Goal: Use online tool/utility: Use online tool/utility

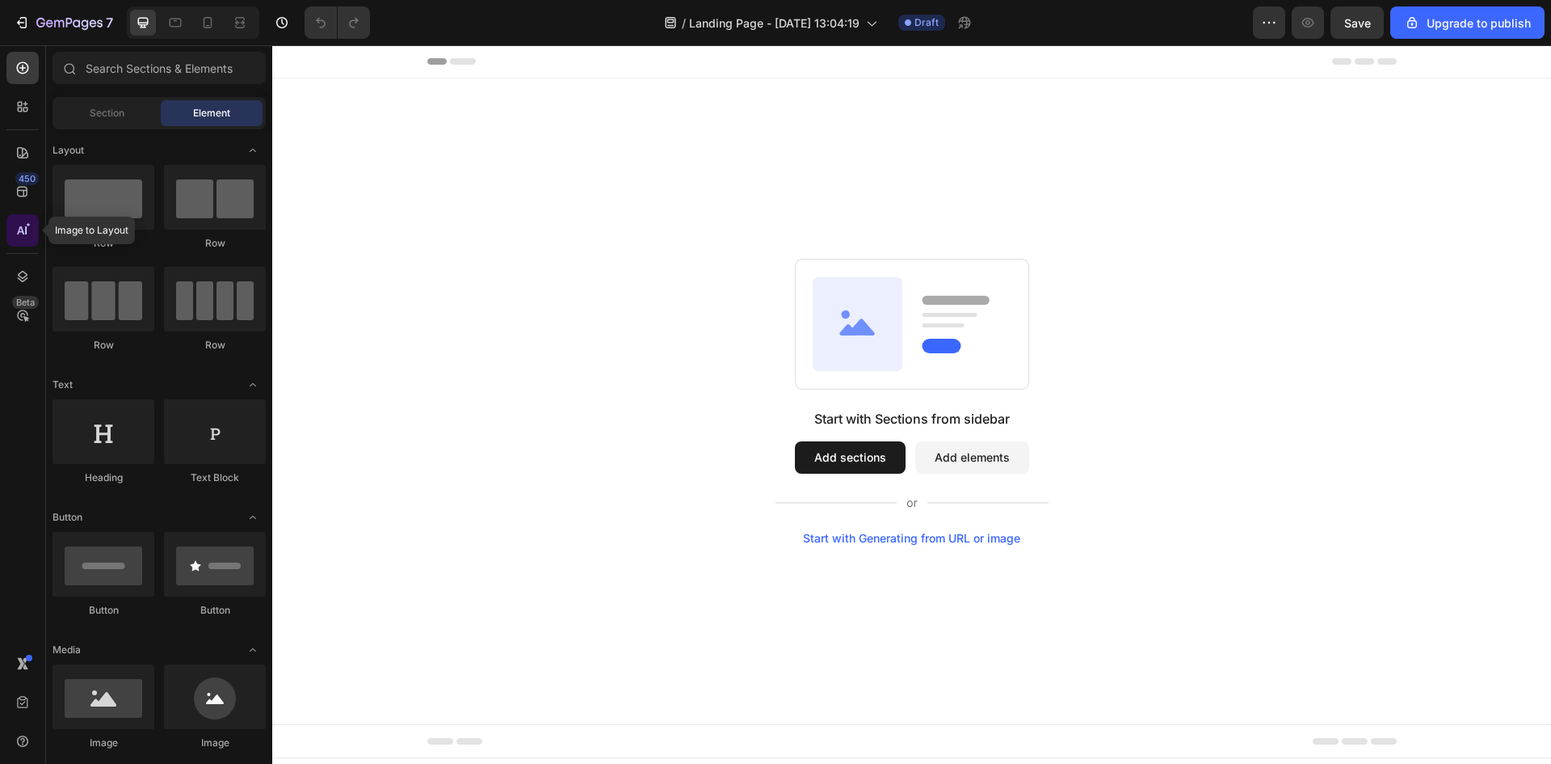
click at [17, 225] on icon at bounding box center [23, 230] width 16 height 16
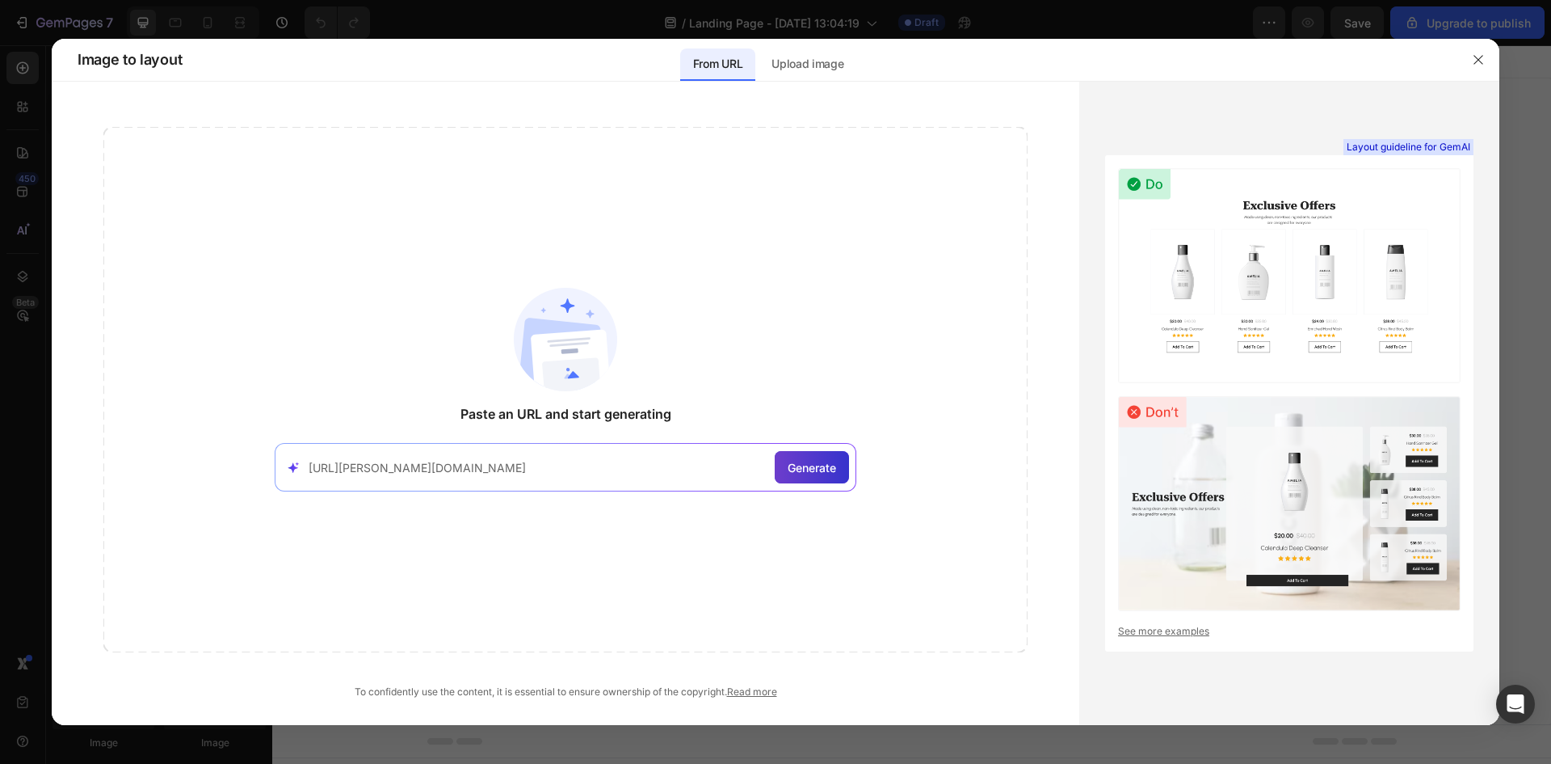
type input "[URL][PERSON_NAME][DOMAIN_NAME]"
click at [816, 457] on div "Generate" at bounding box center [812, 467] width 74 height 32
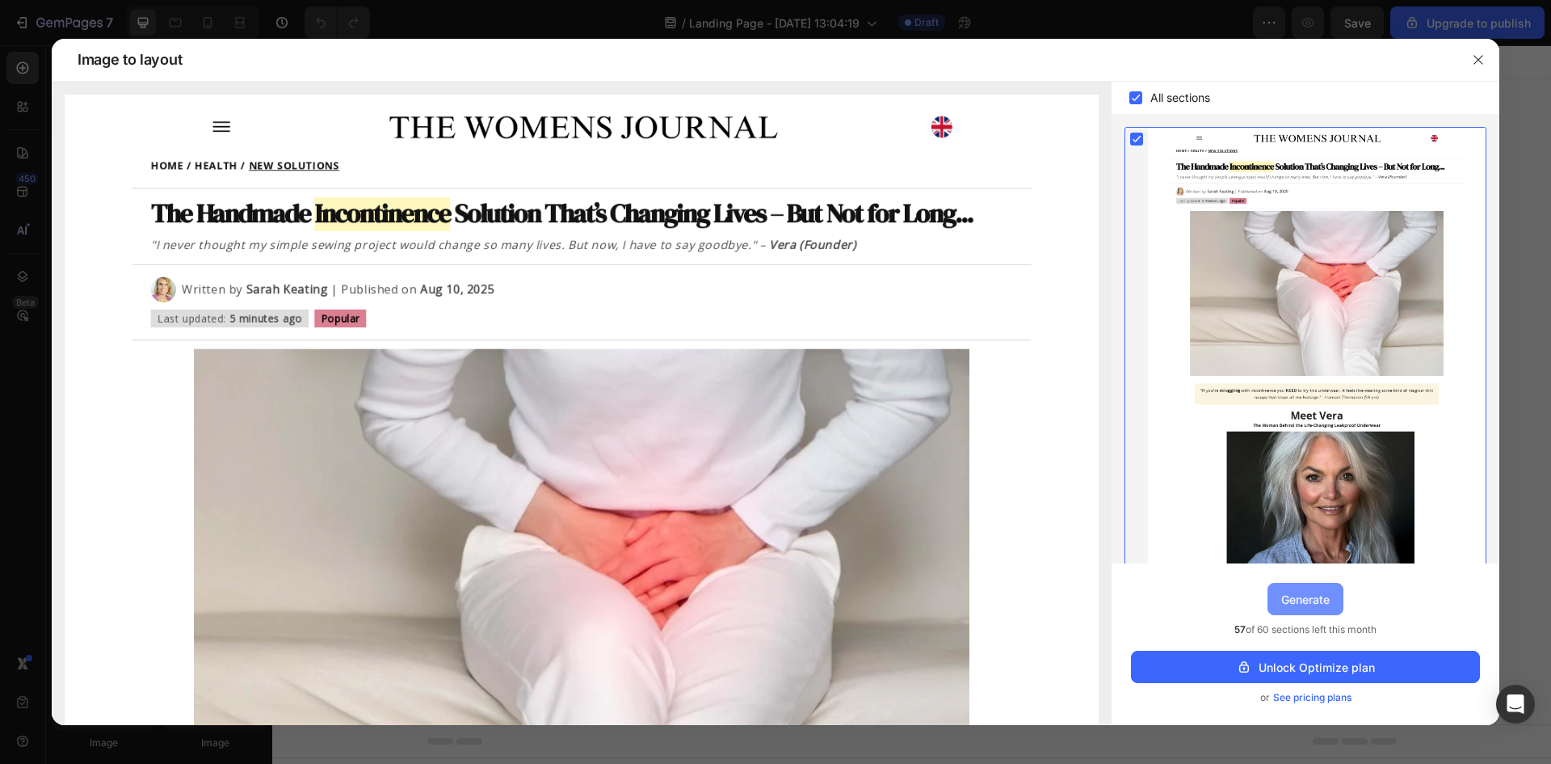
click at [1298, 594] on div "Generate" at bounding box center [1305, 599] width 48 height 17
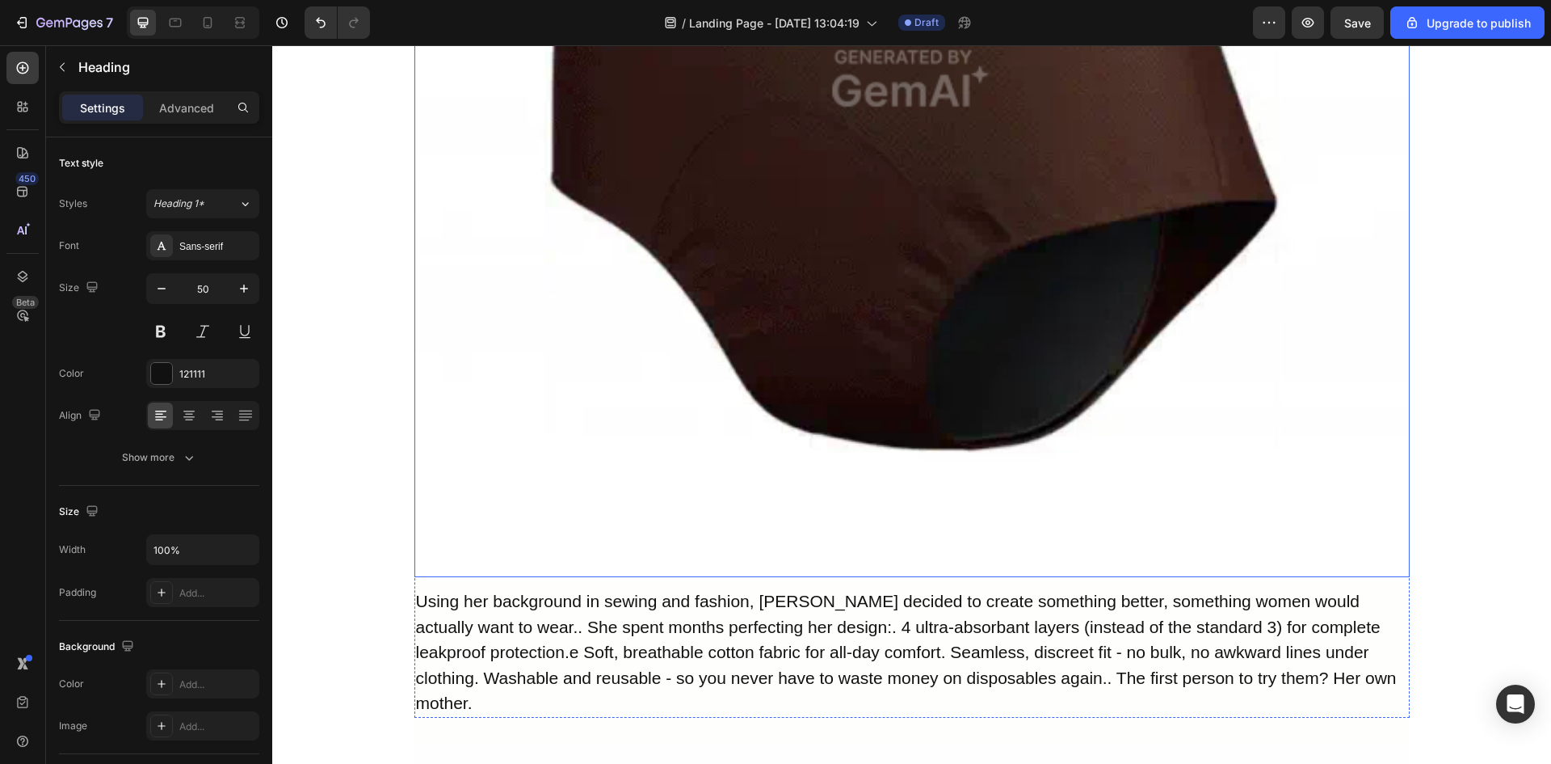
scroll to position [2586, 0]
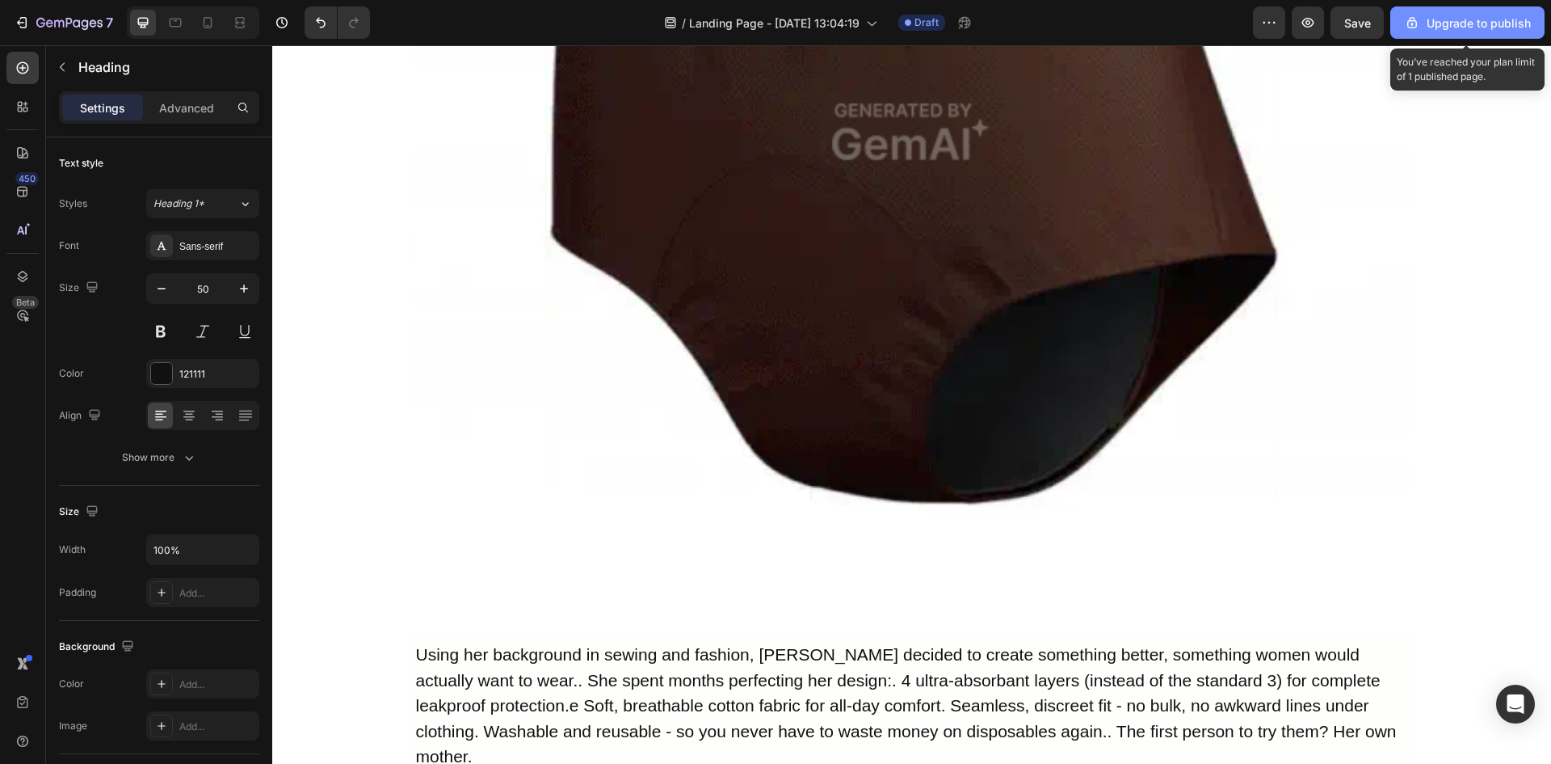
click at [1436, 27] on div "Upgrade to publish" at bounding box center [1467, 23] width 127 height 17
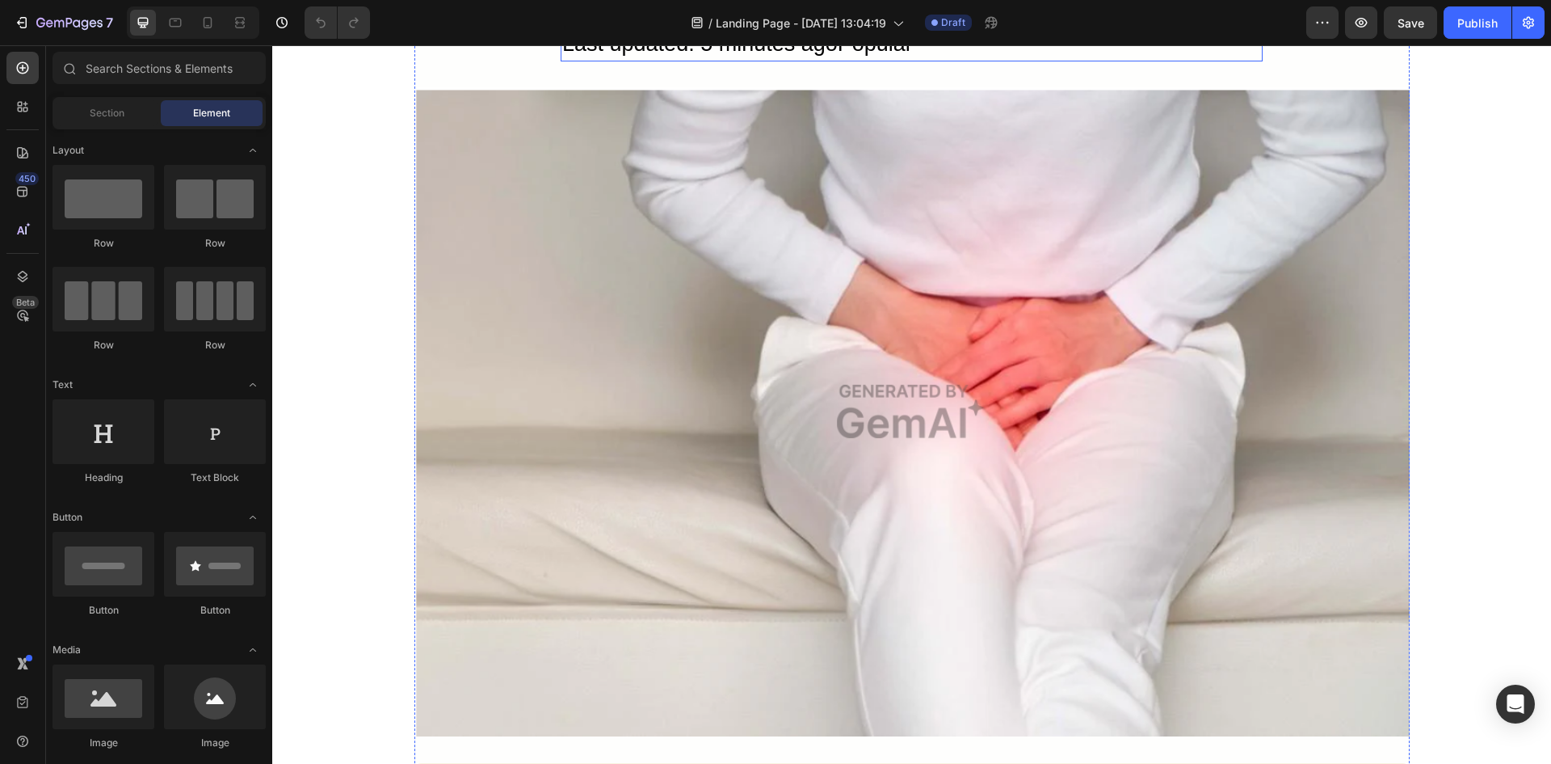
scroll to position [404, 0]
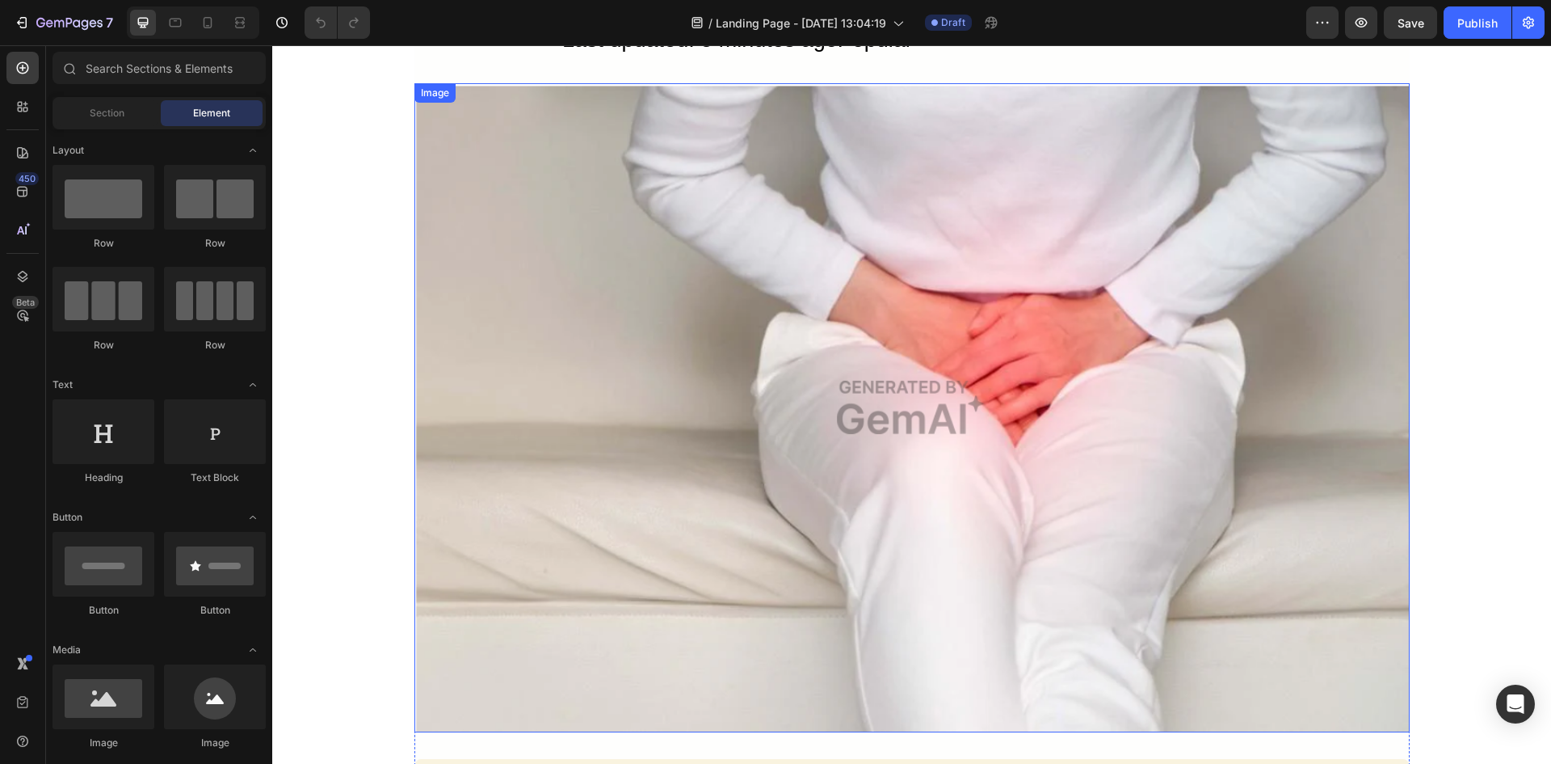
click at [880, 400] on img at bounding box center [911, 407] width 995 height 649
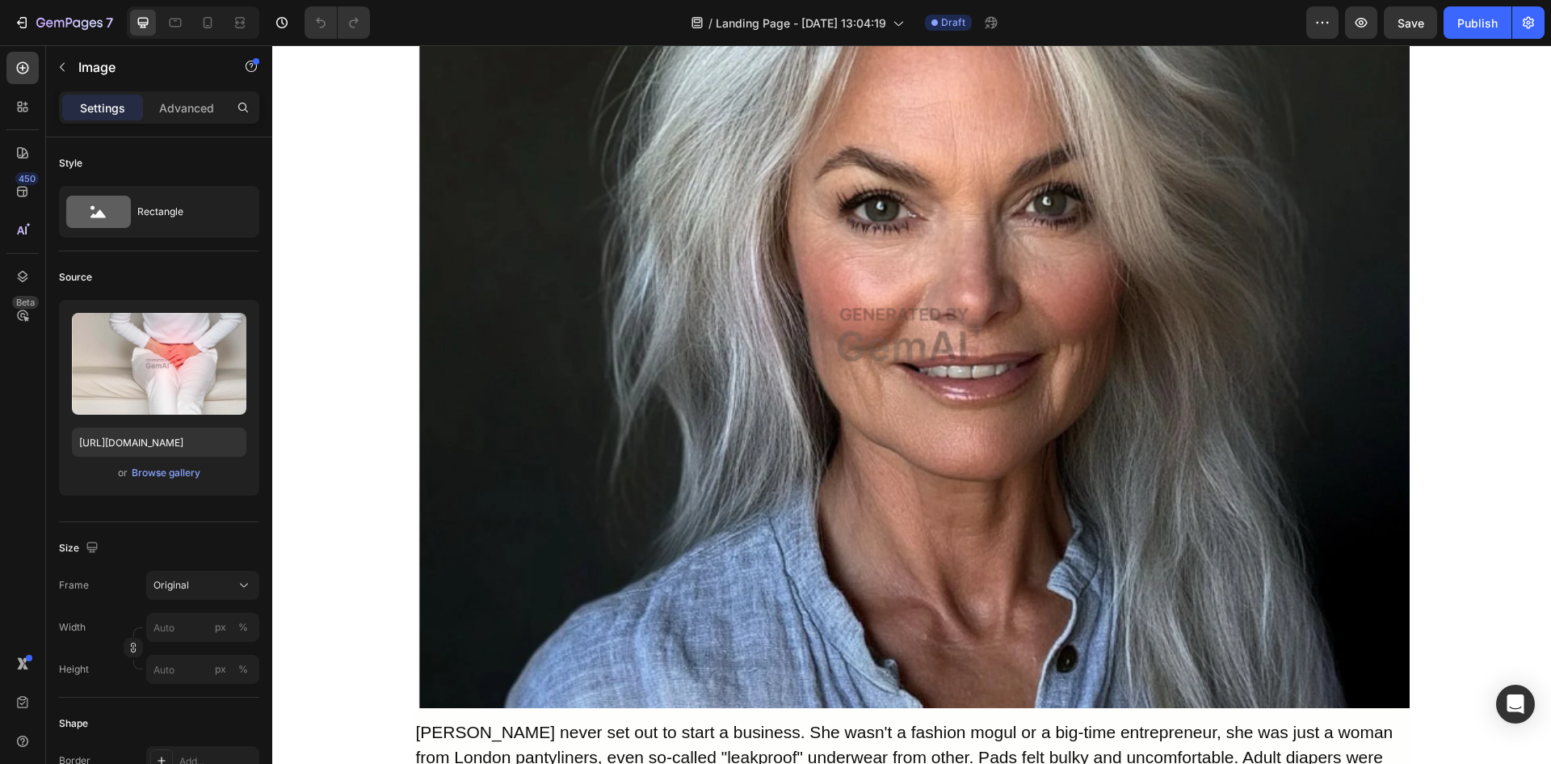
scroll to position [1399, 0]
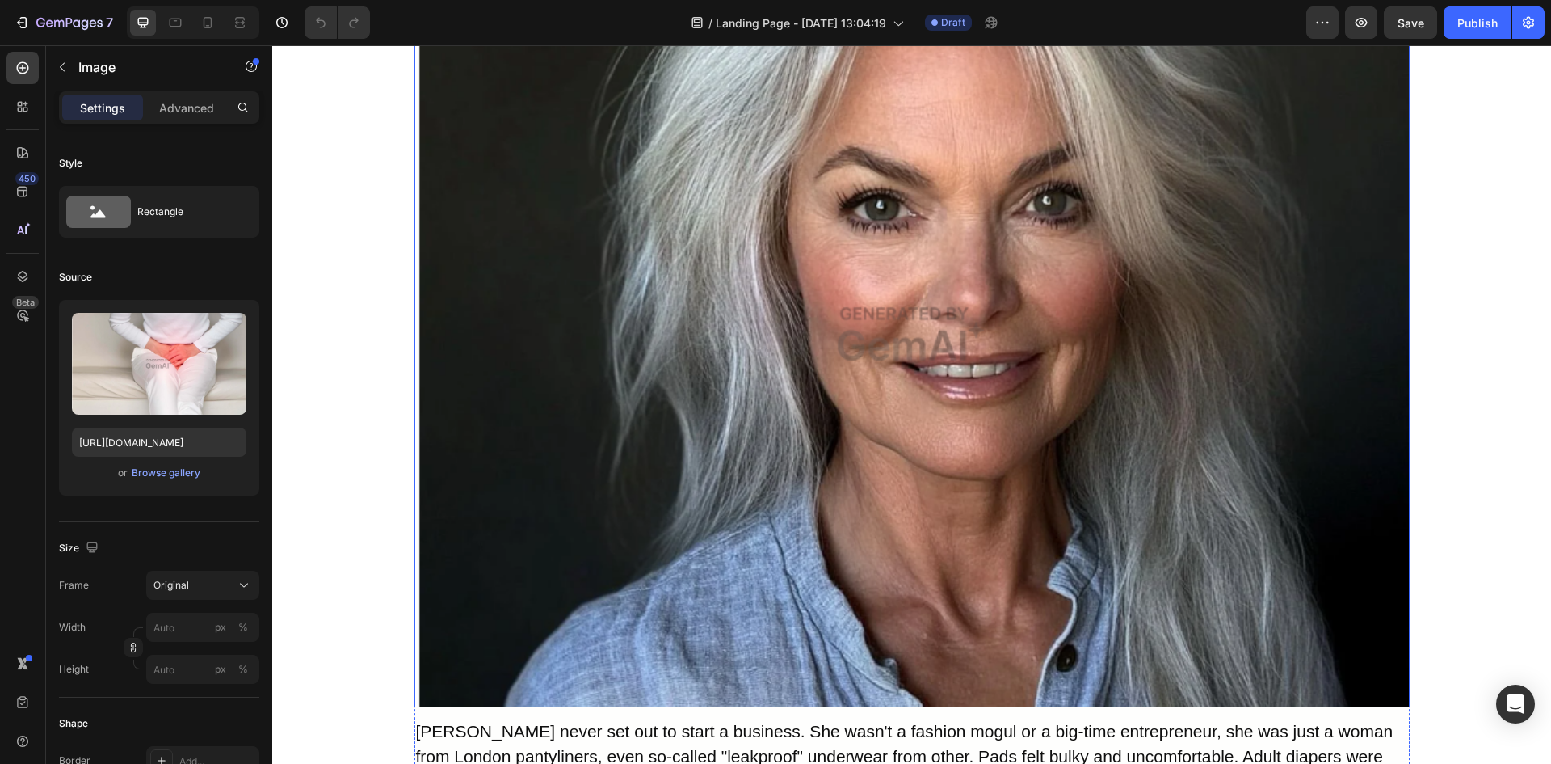
click at [883, 353] on img at bounding box center [911, 333] width 995 height 747
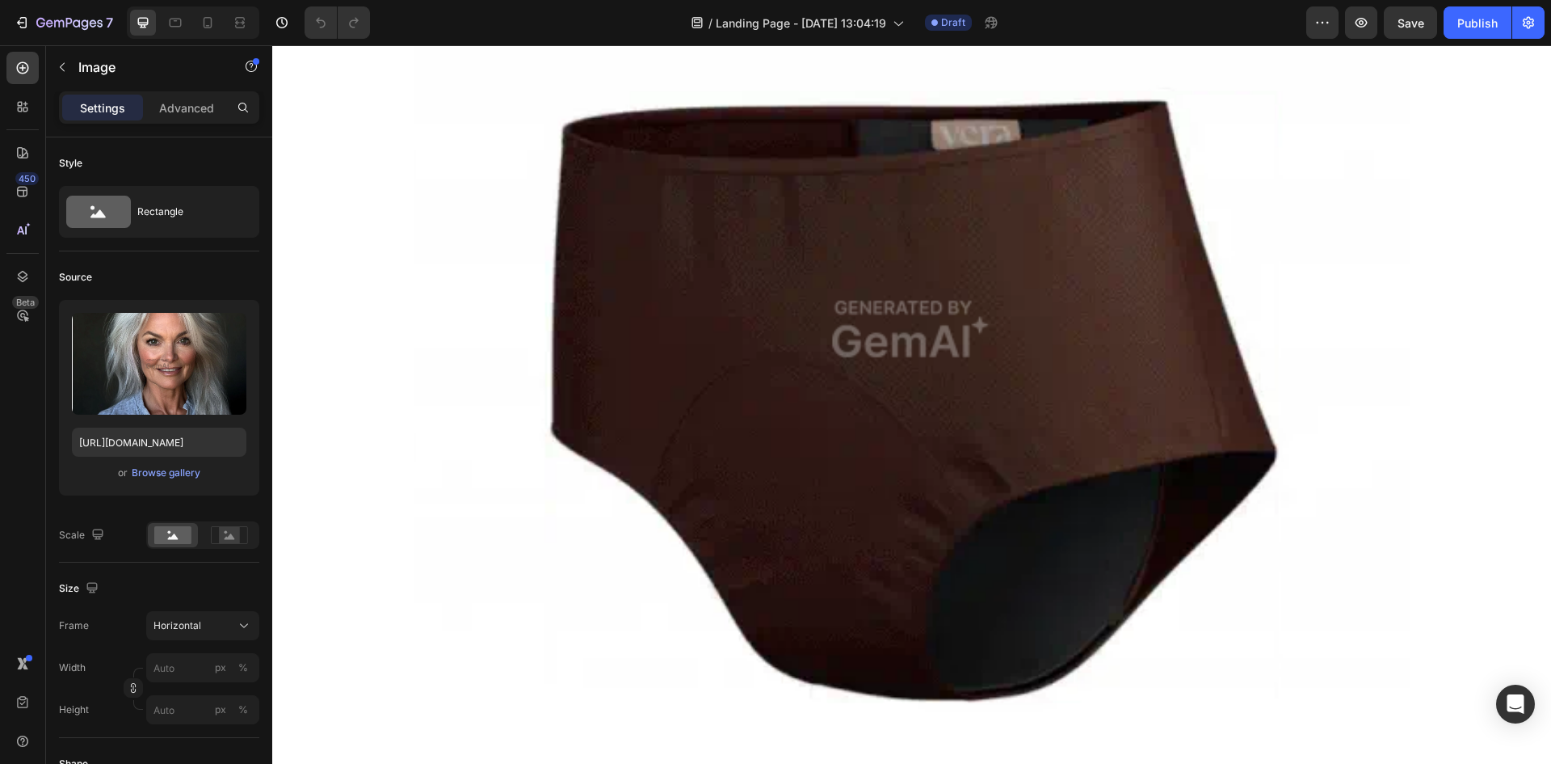
scroll to position [2417, 0]
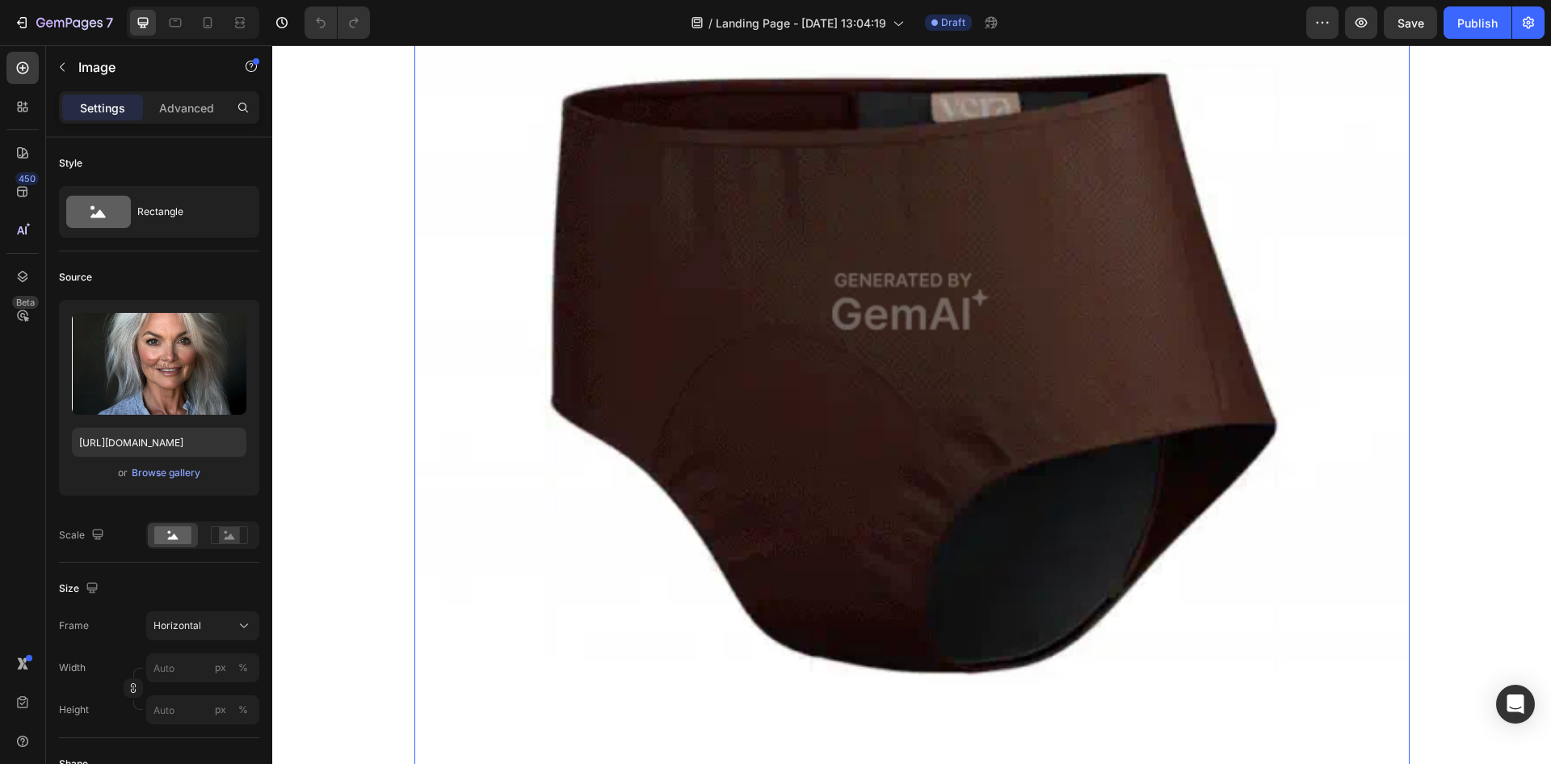
click at [877, 345] on img at bounding box center [911, 301] width 995 height 995
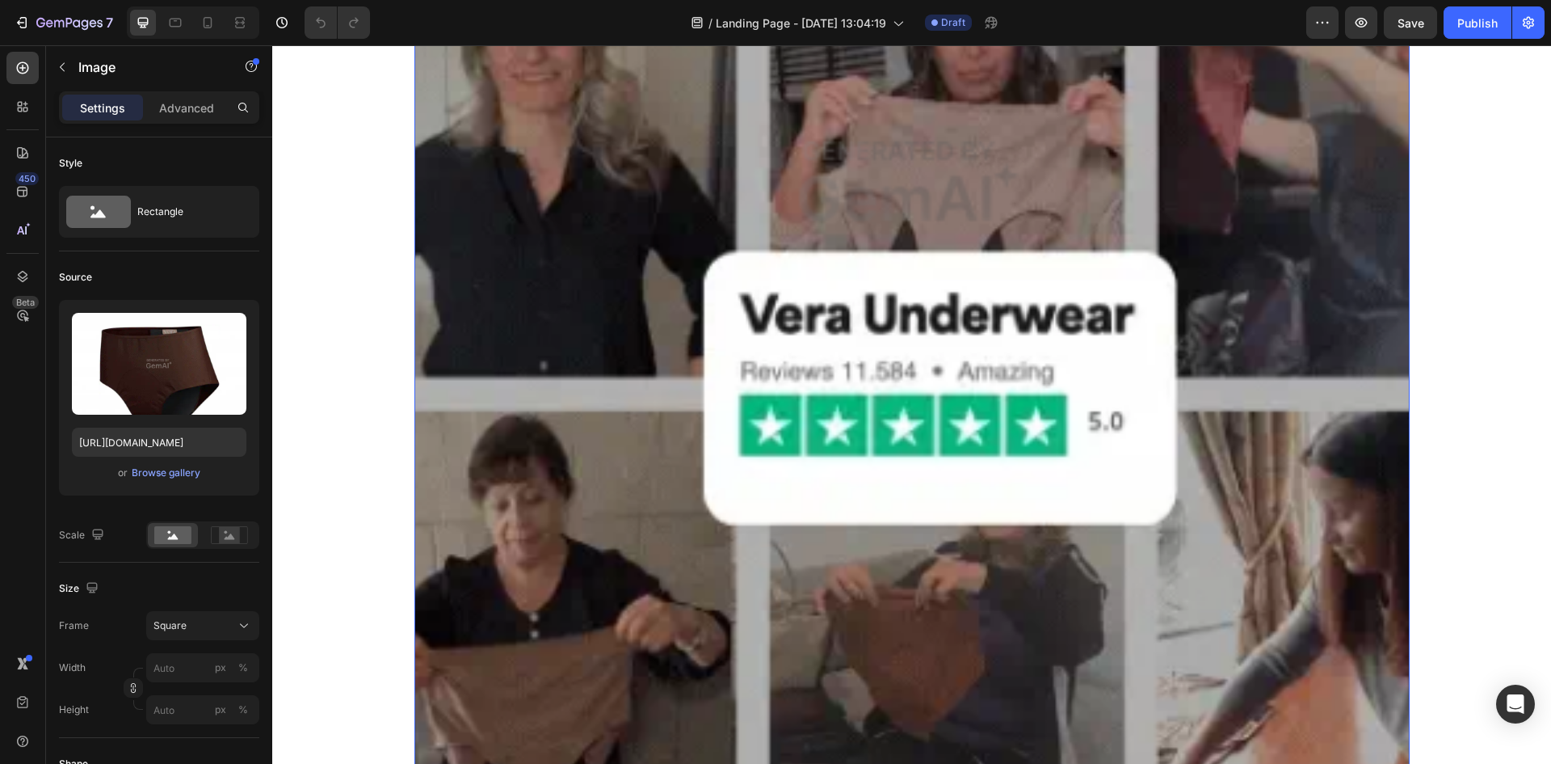
scroll to position [5051, 0]
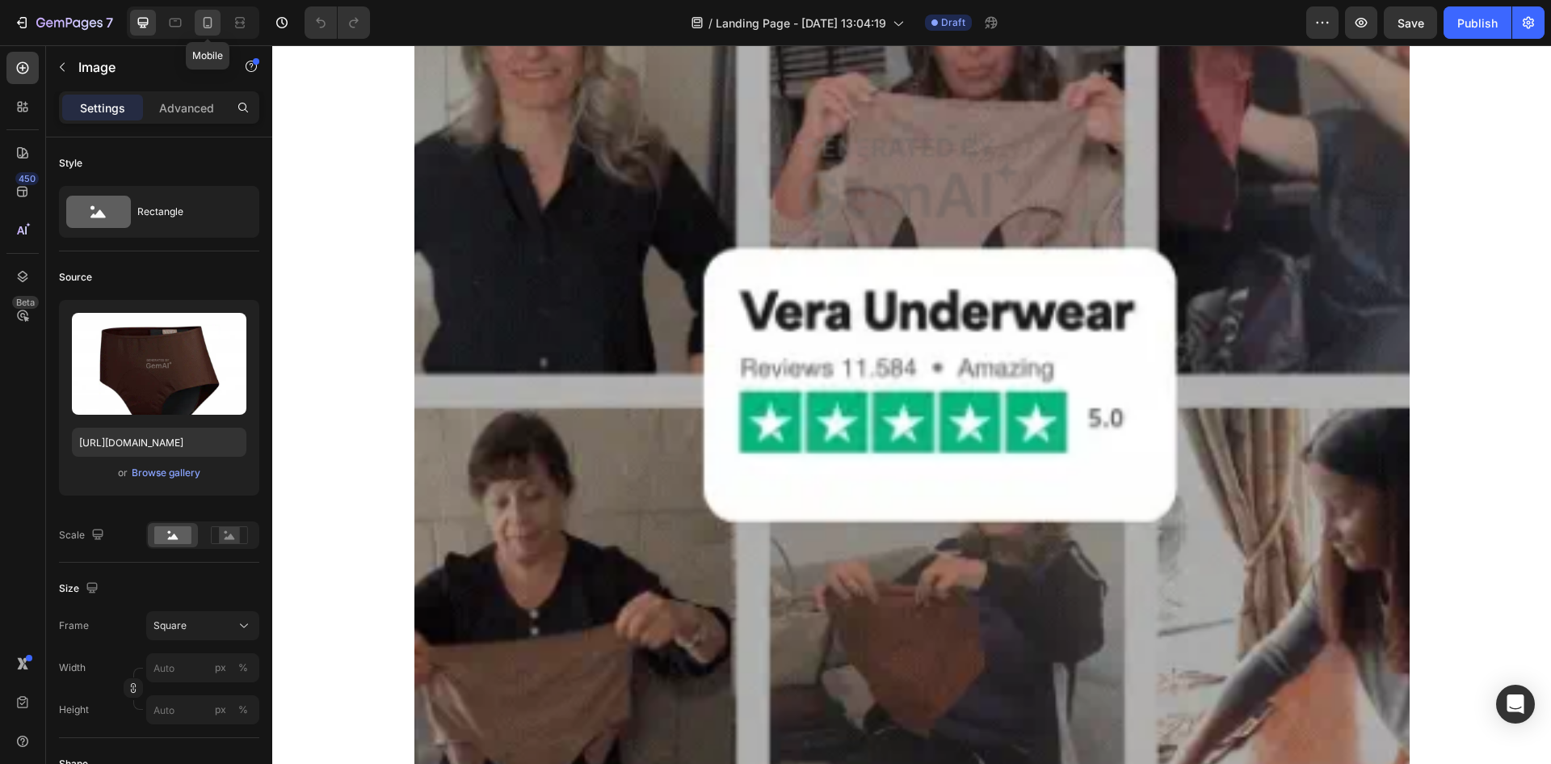
click at [208, 24] on icon at bounding box center [208, 23] width 16 height 16
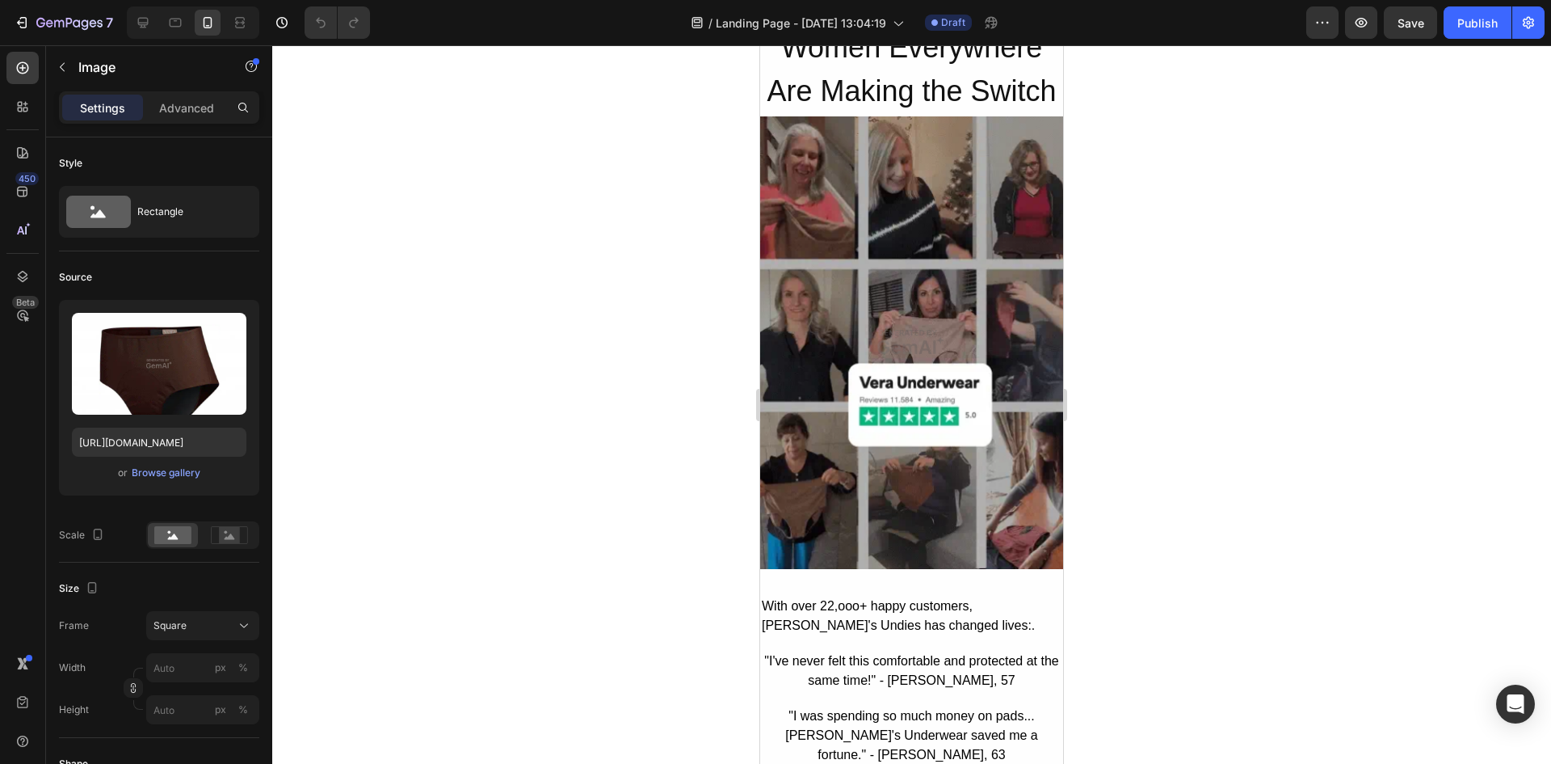
scroll to position [3764, 0]
click at [911, 291] on img at bounding box center [911, 343] width 303 height 455
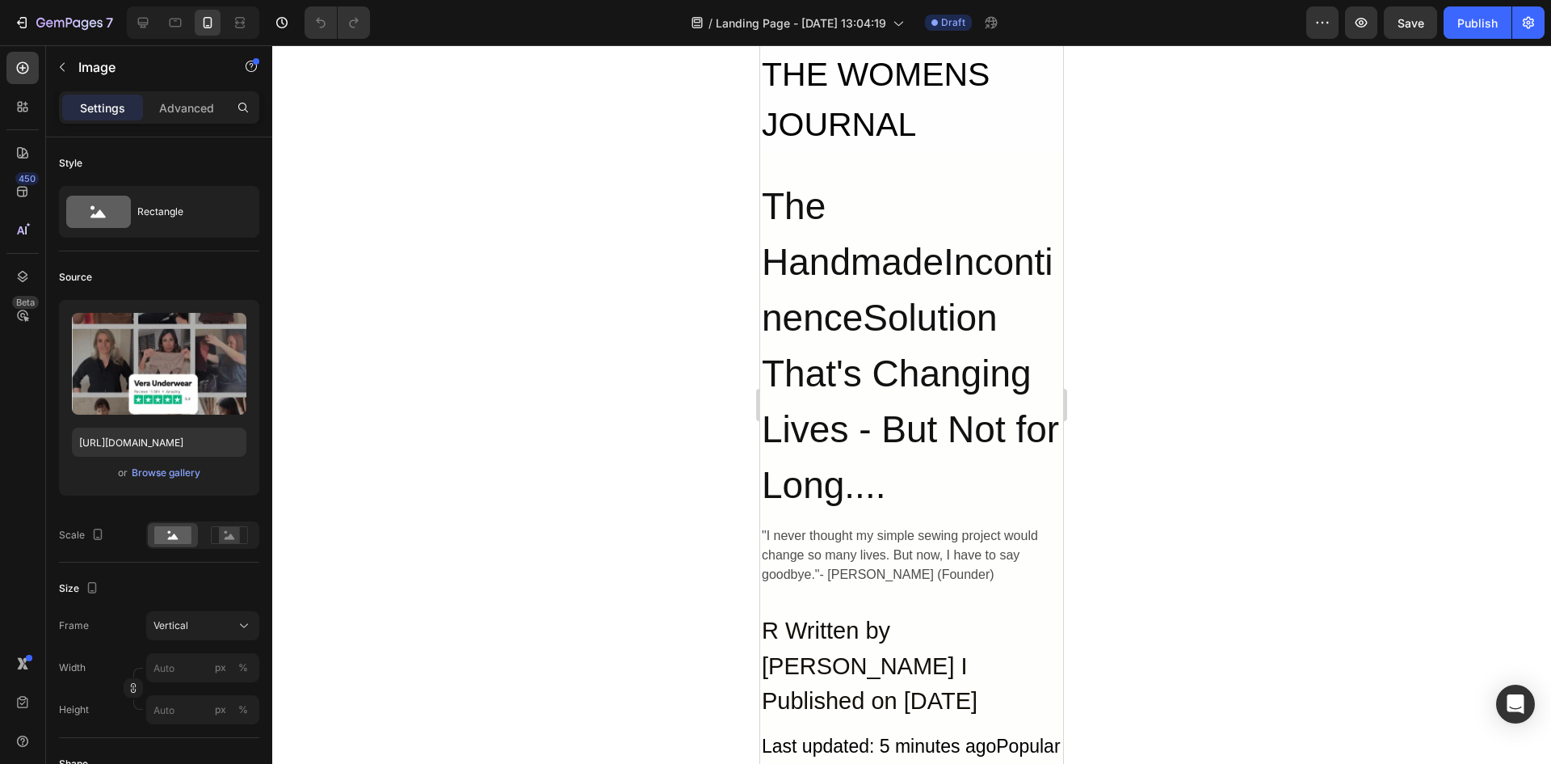
scroll to position [0, 0]
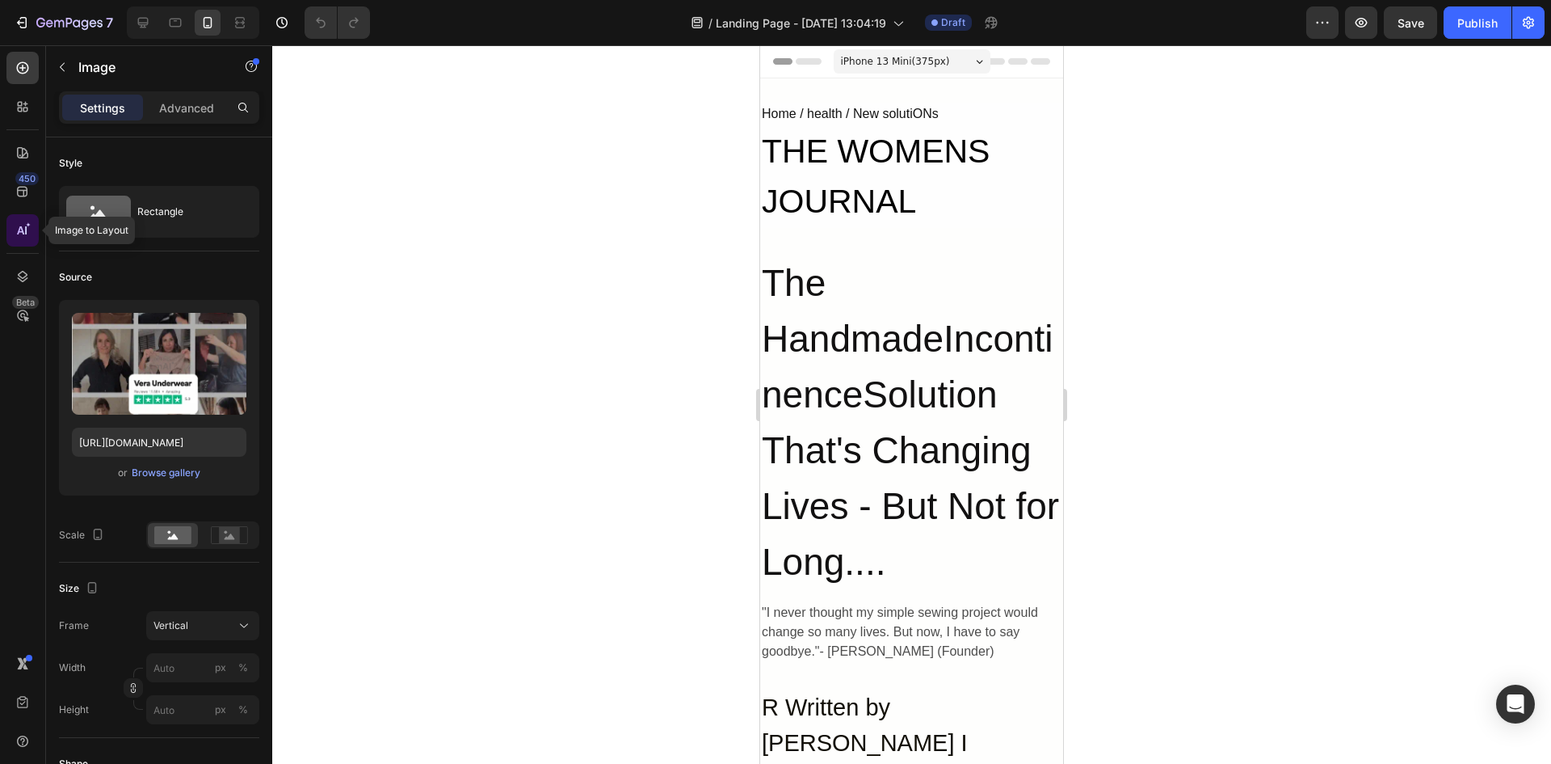
click at [21, 234] on icon at bounding box center [23, 230] width 16 height 16
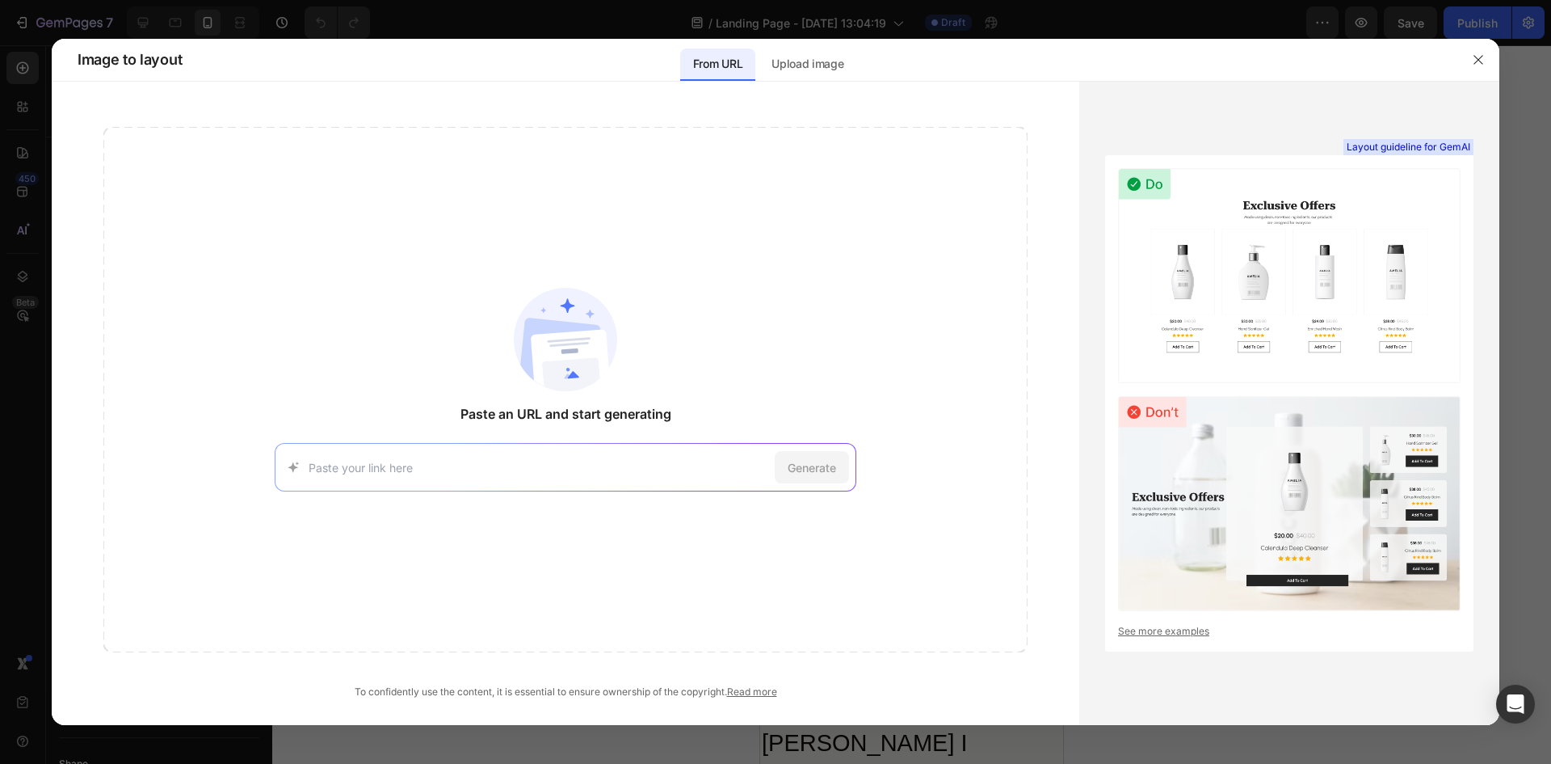
click at [598, 462] on input at bounding box center [539, 467] width 460 height 17
type input "[URL][PERSON_NAME][DOMAIN_NAME]"
click at [810, 460] on span "Generate" at bounding box center [812, 467] width 48 height 17
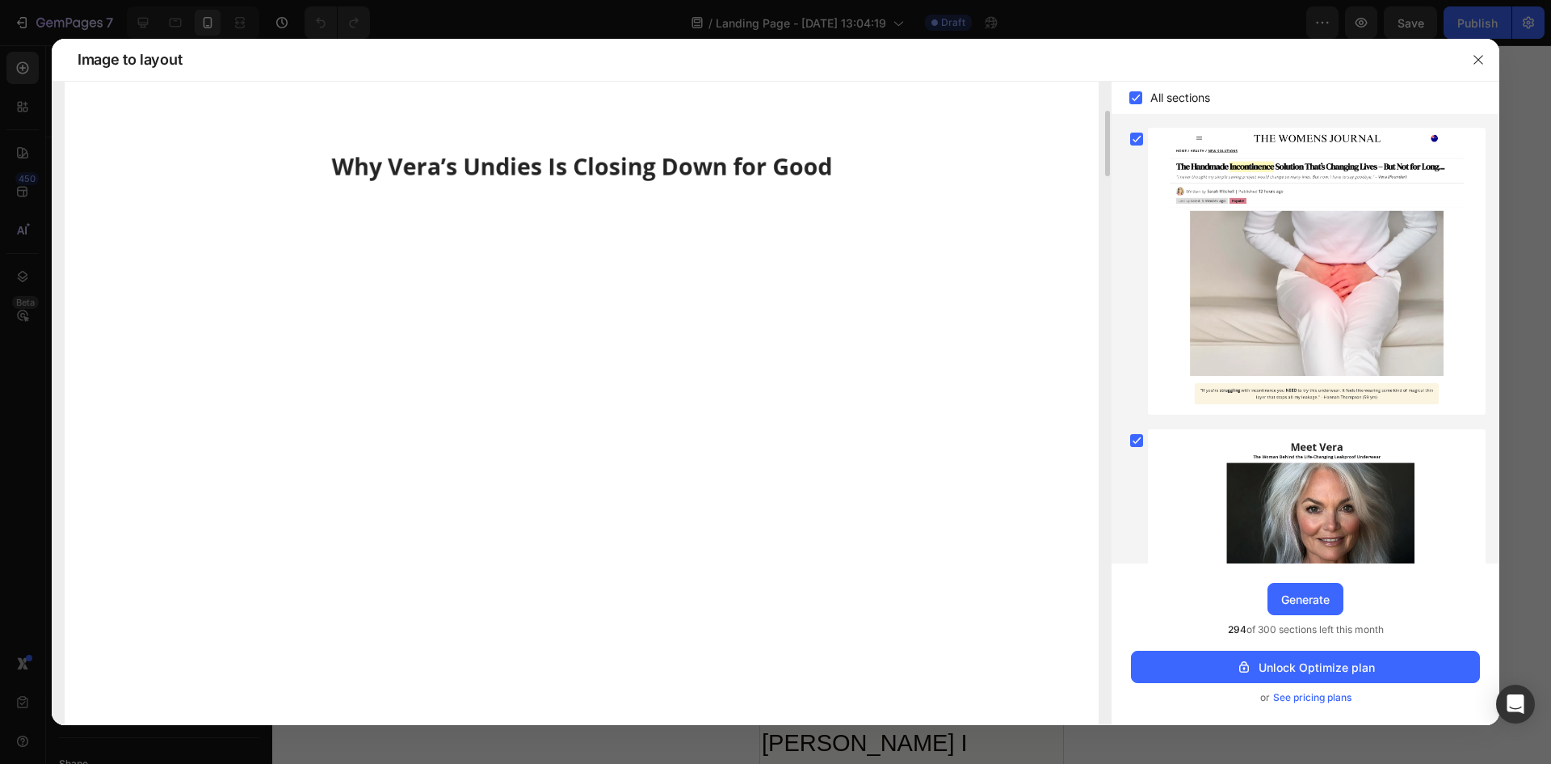
scroll to position [3618, 0]
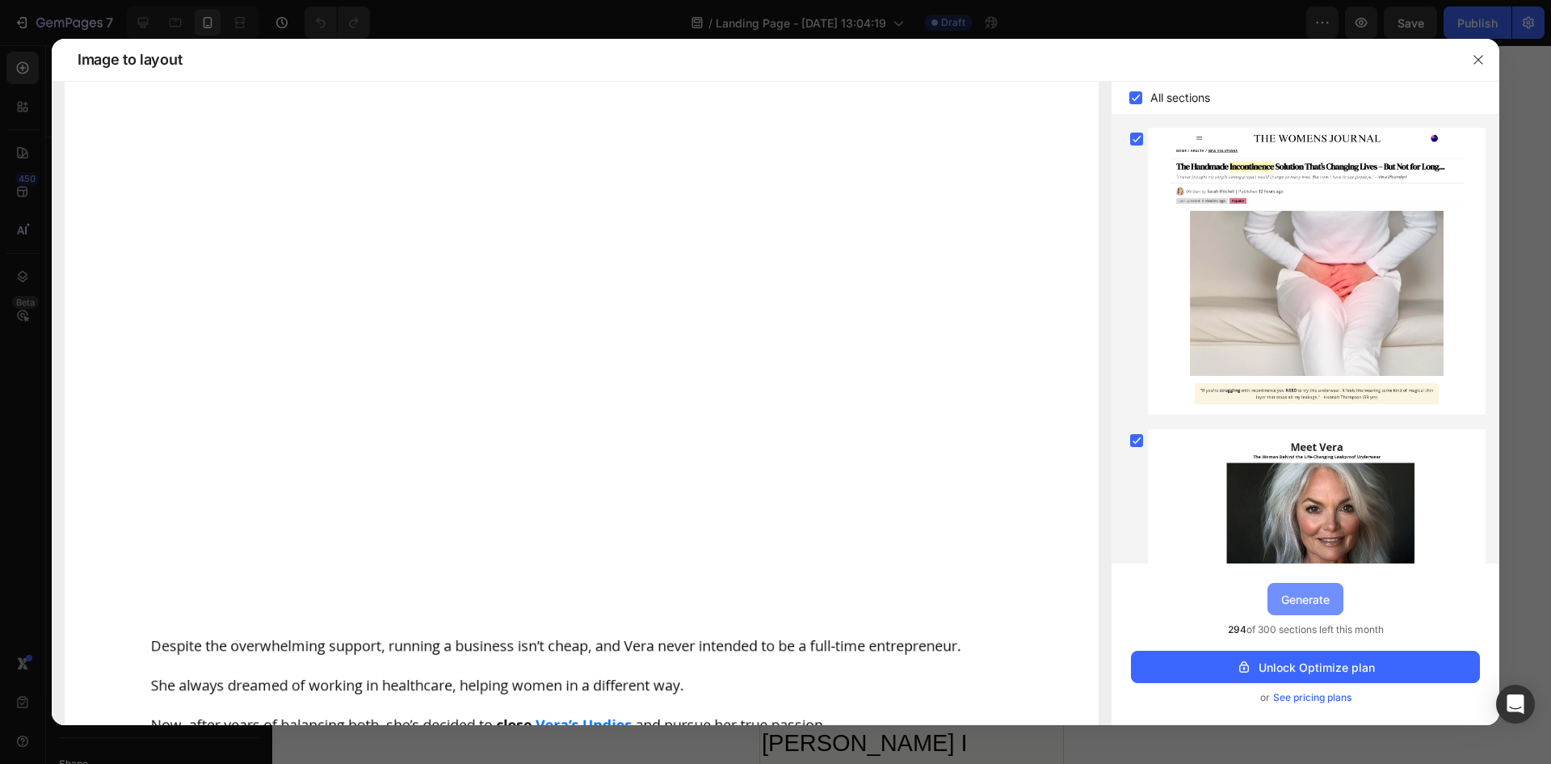
click at [1296, 606] on div "Generate" at bounding box center [1305, 599] width 48 height 17
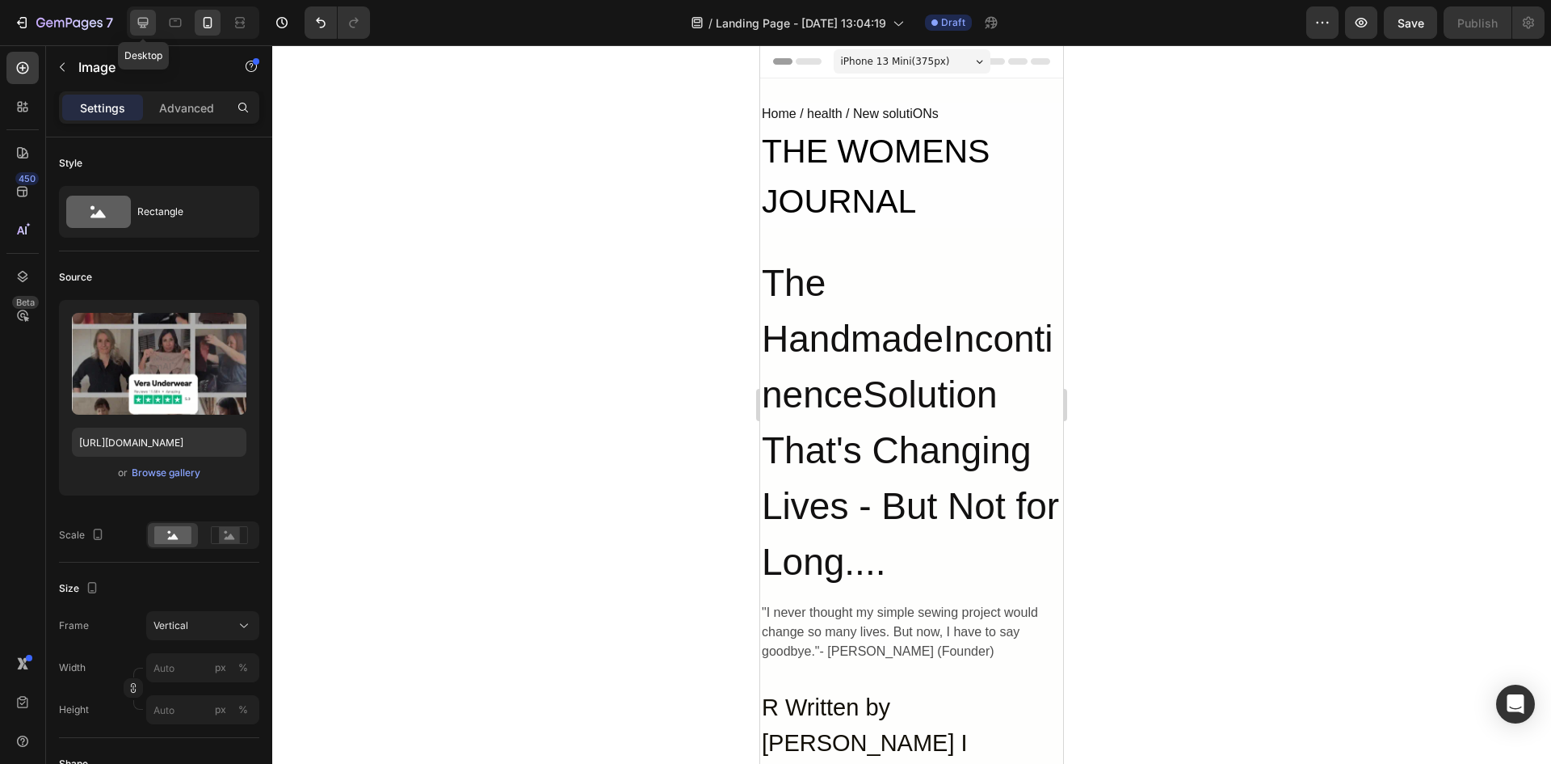
click at [140, 17] on icon at bounding box center [143, 23] width 16 height 16
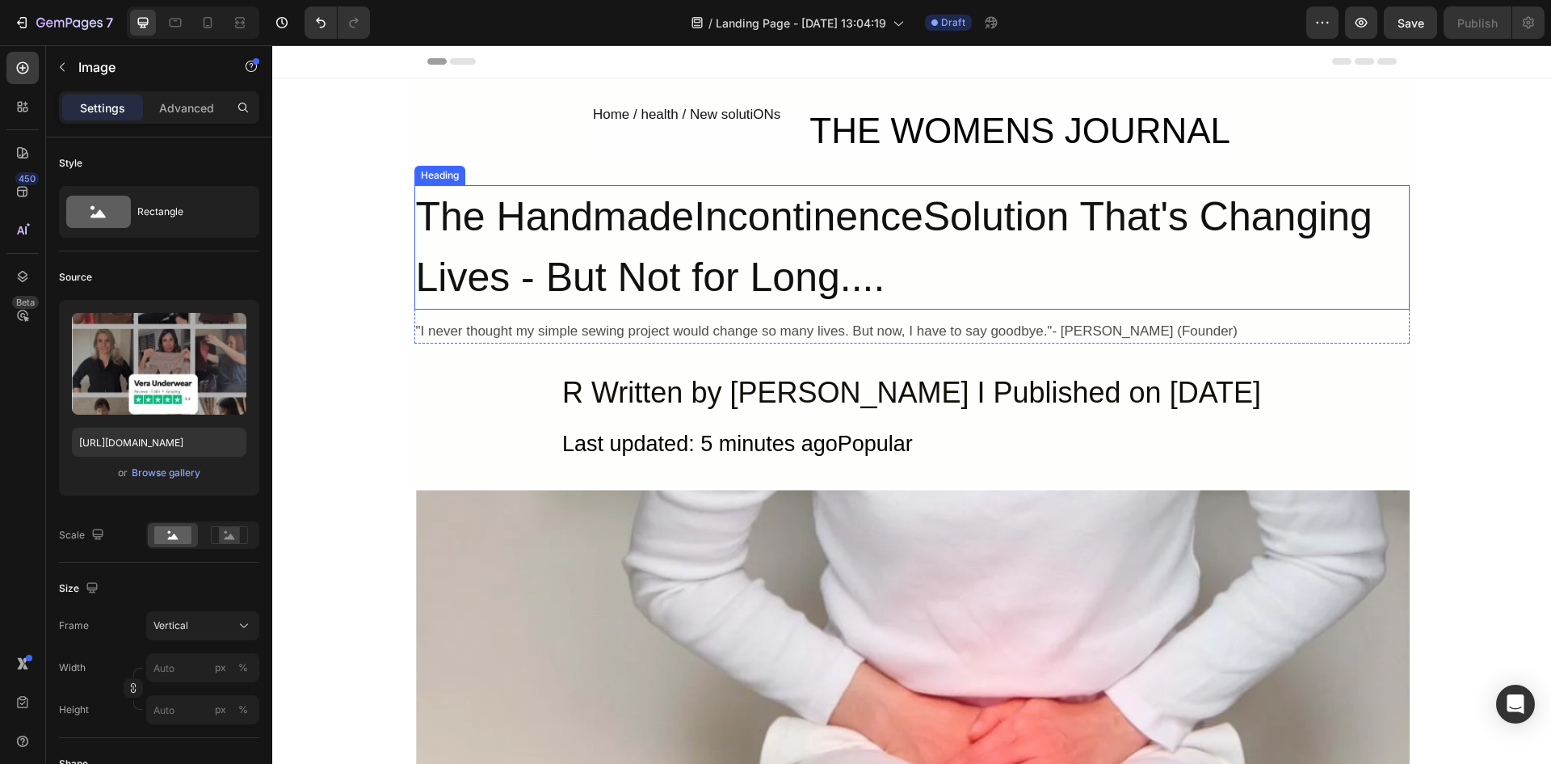
scroll to position [1, 0]
click at [560, 162] on div "Home / health / New solutiONs Text Block THE WOMENS JOURNAL Heading Row The Han…" at bounding box center [911, 222] width 995 height 241
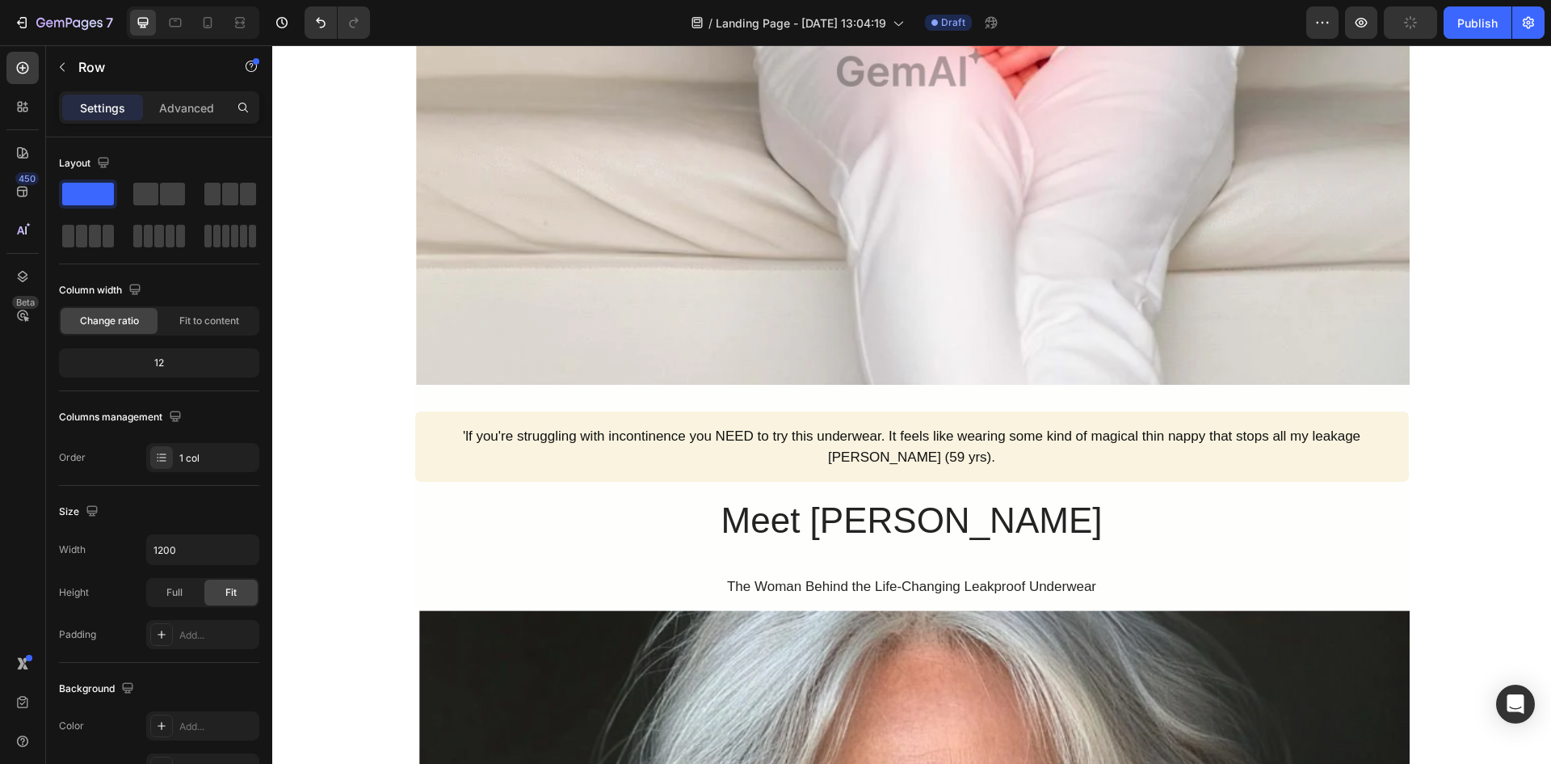
scroll to position [565, 0]
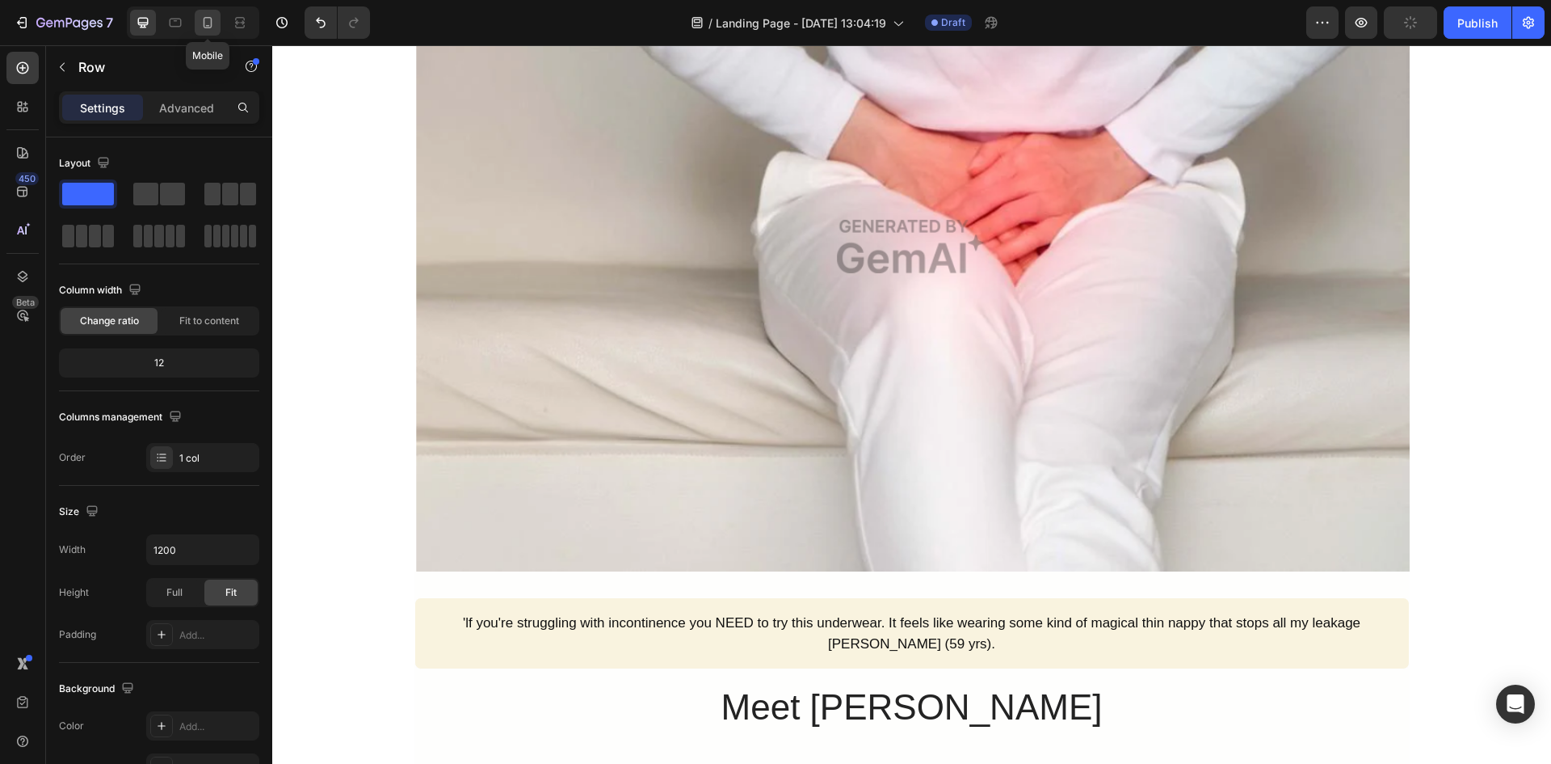
click at [211, 31] on div at bounding box center [208, 23] width 26 height 26
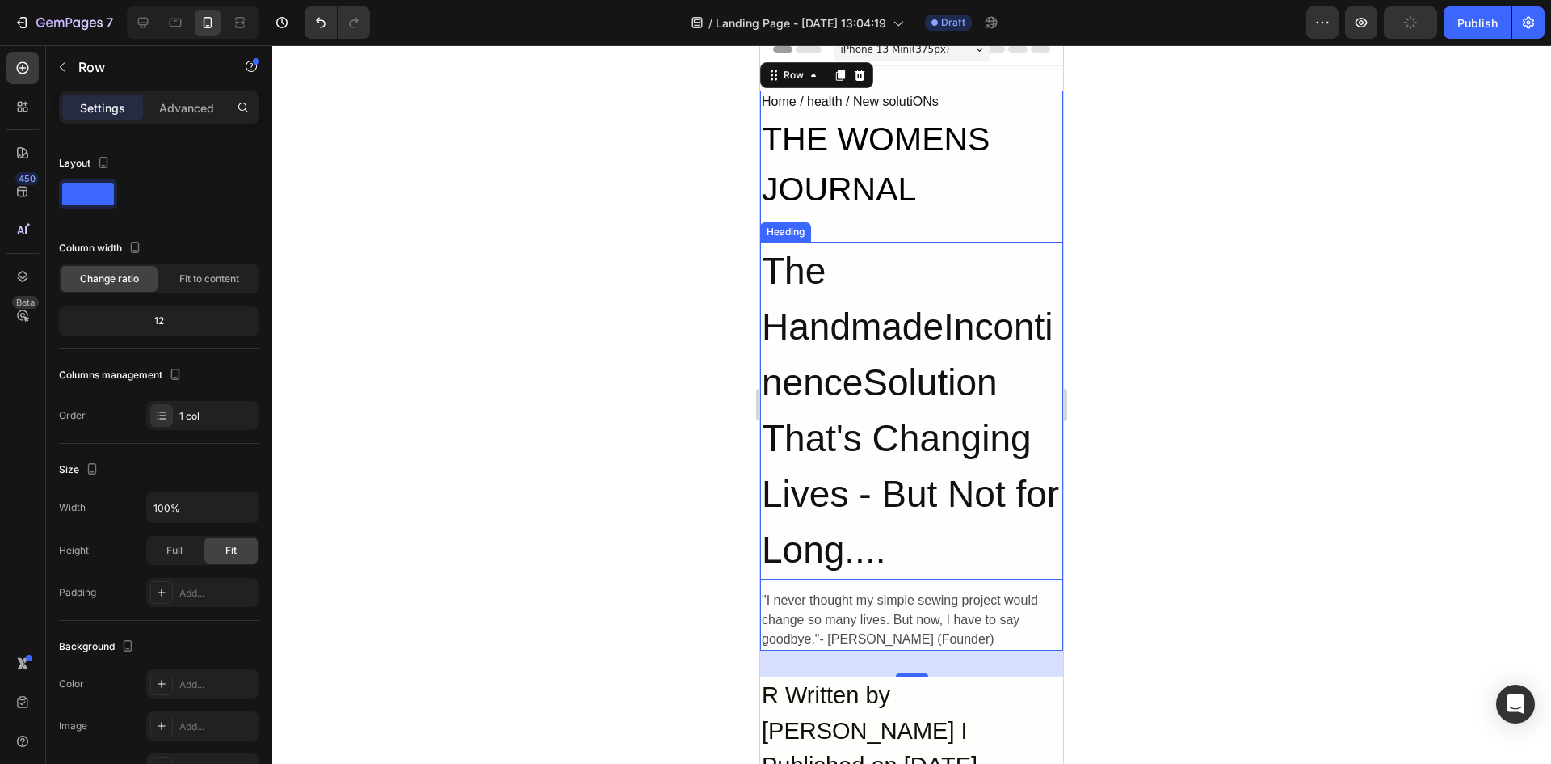
scroll to position [1, 0]
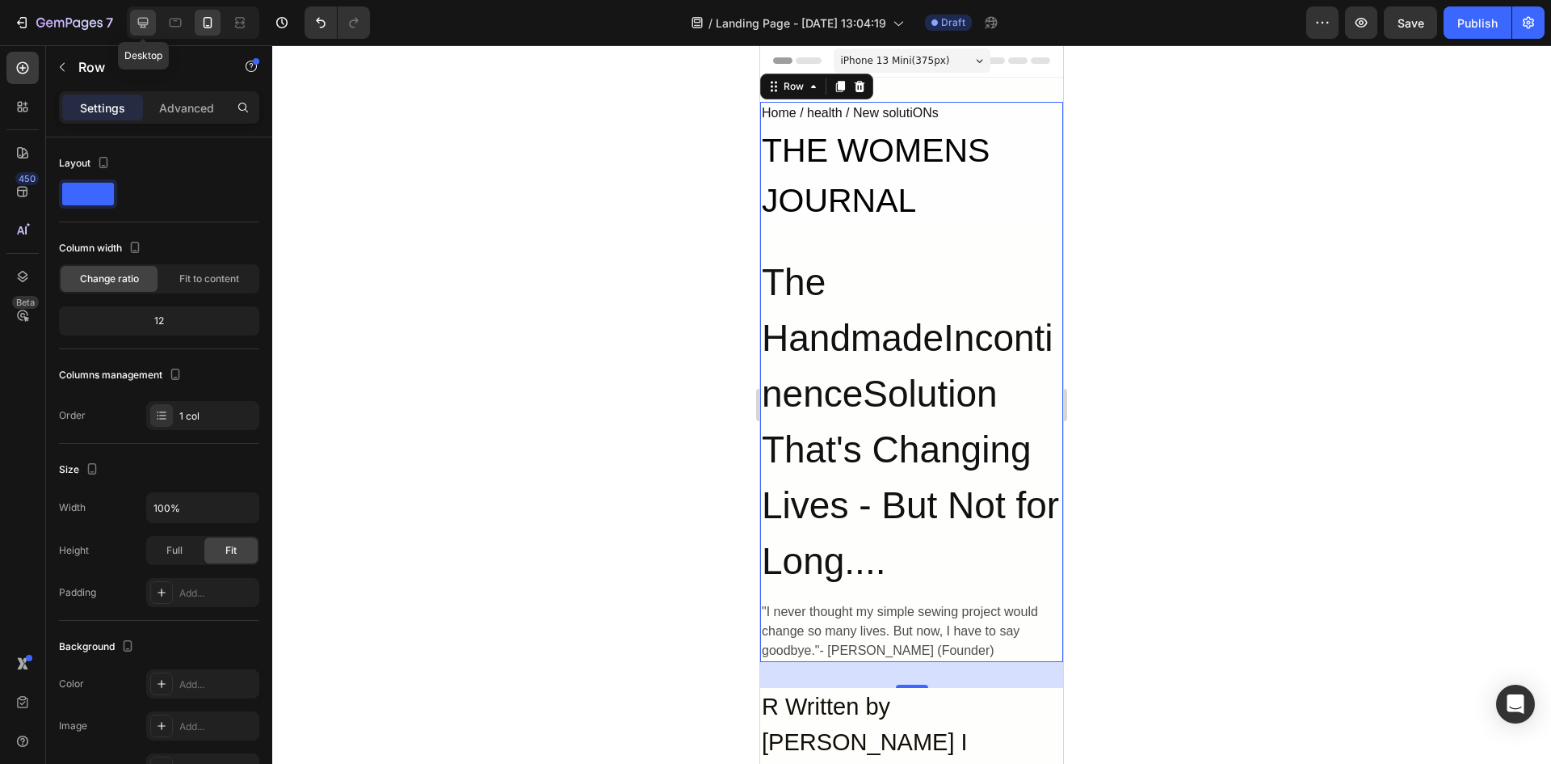
click at [146, 16] on icon at bounding box center [143, 23] width 16 height 16
type input "1200"
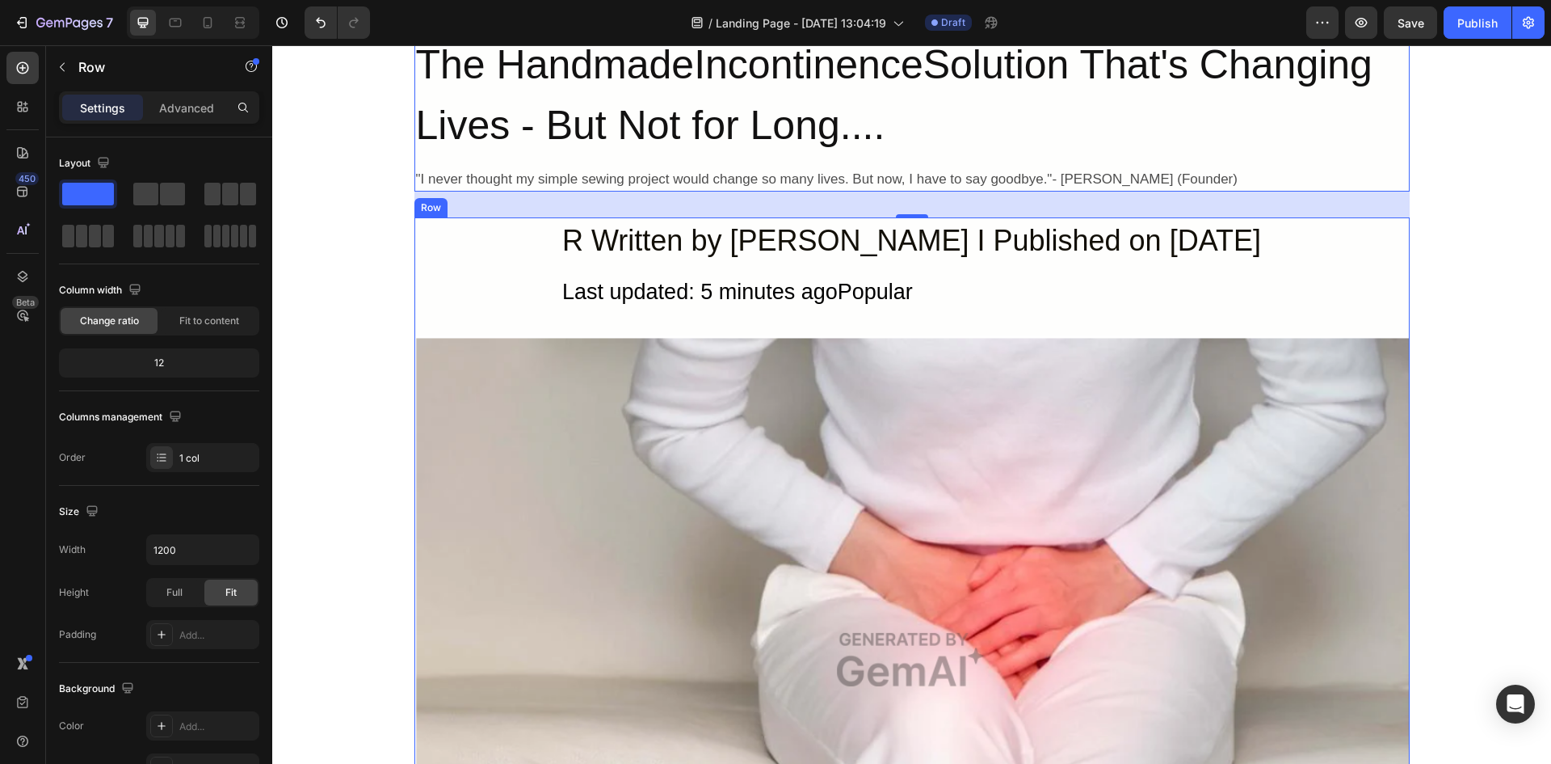
scroll to position [117, 0]
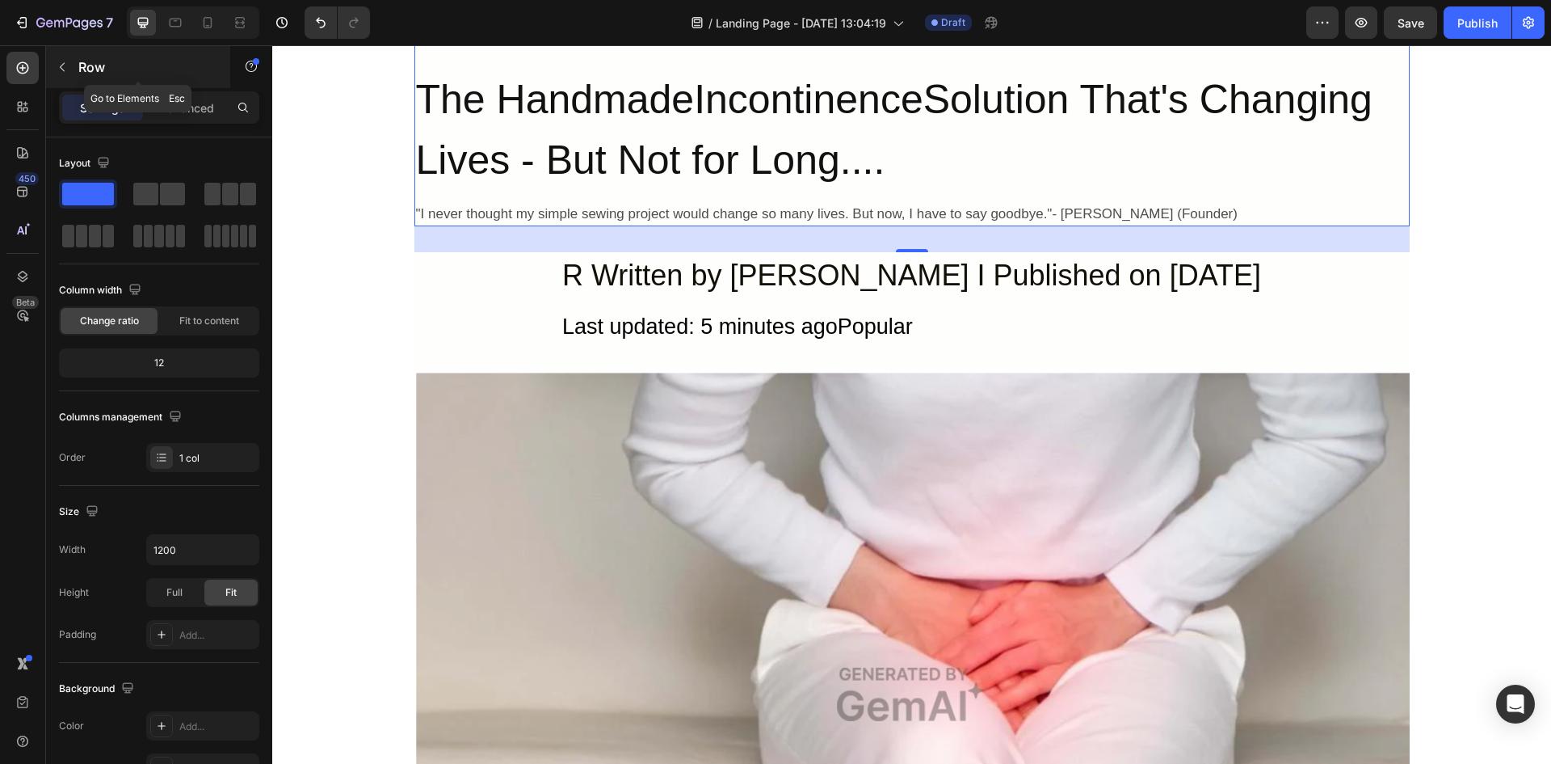
click at [63, 68] on icon "button" at bounding box center [62, 67] width 13 height 13
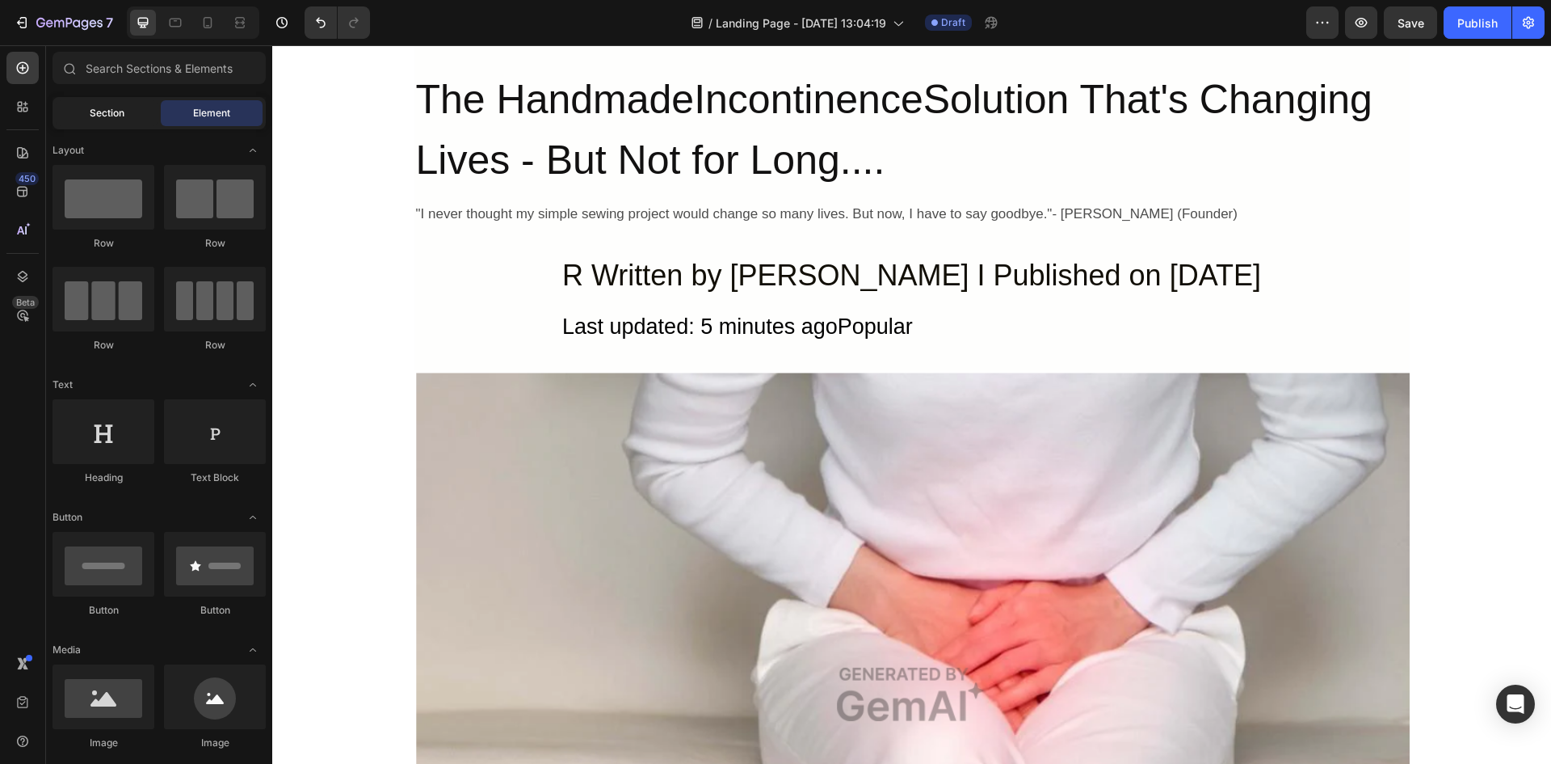
click at [124, 108] on div "Section" at bounding box center [107, 113] width 102 height 26
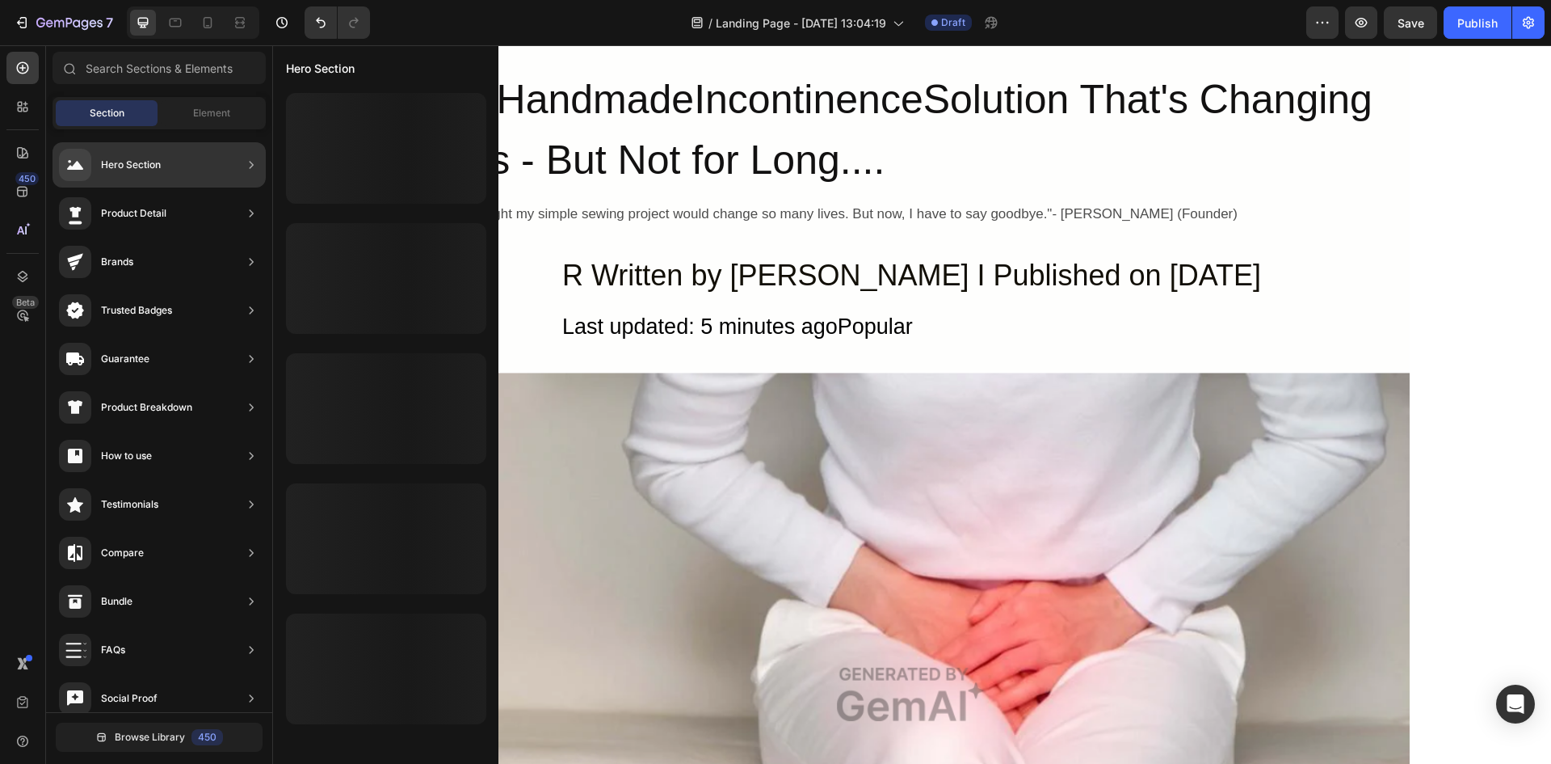
click at [145, 165] on div "Hero Section" at bounding box center [131, 165] width 60 height 16
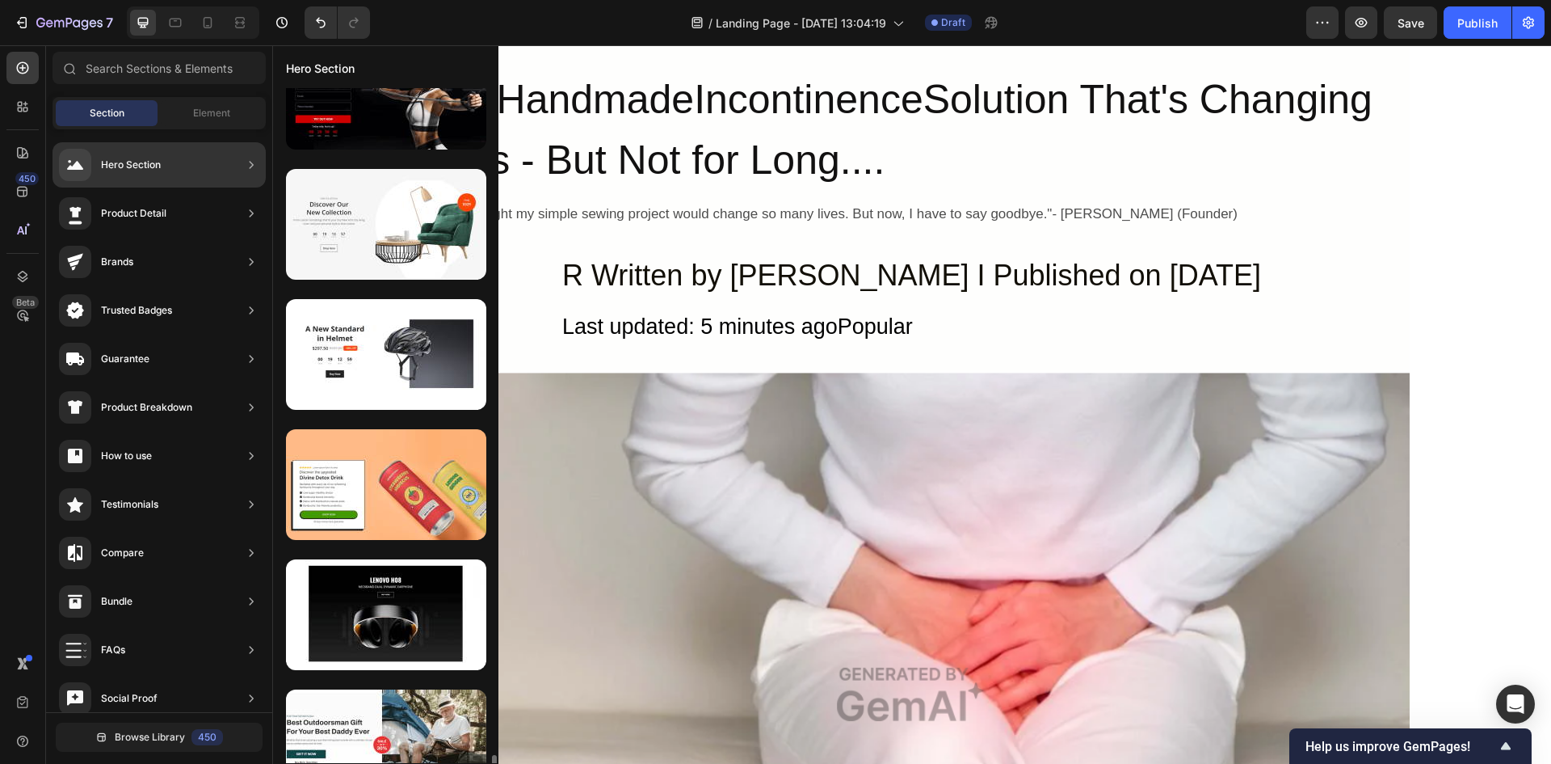
scroll to position [8292, 0]
